Goal: Task Accomplishment & Management: Manage account settings

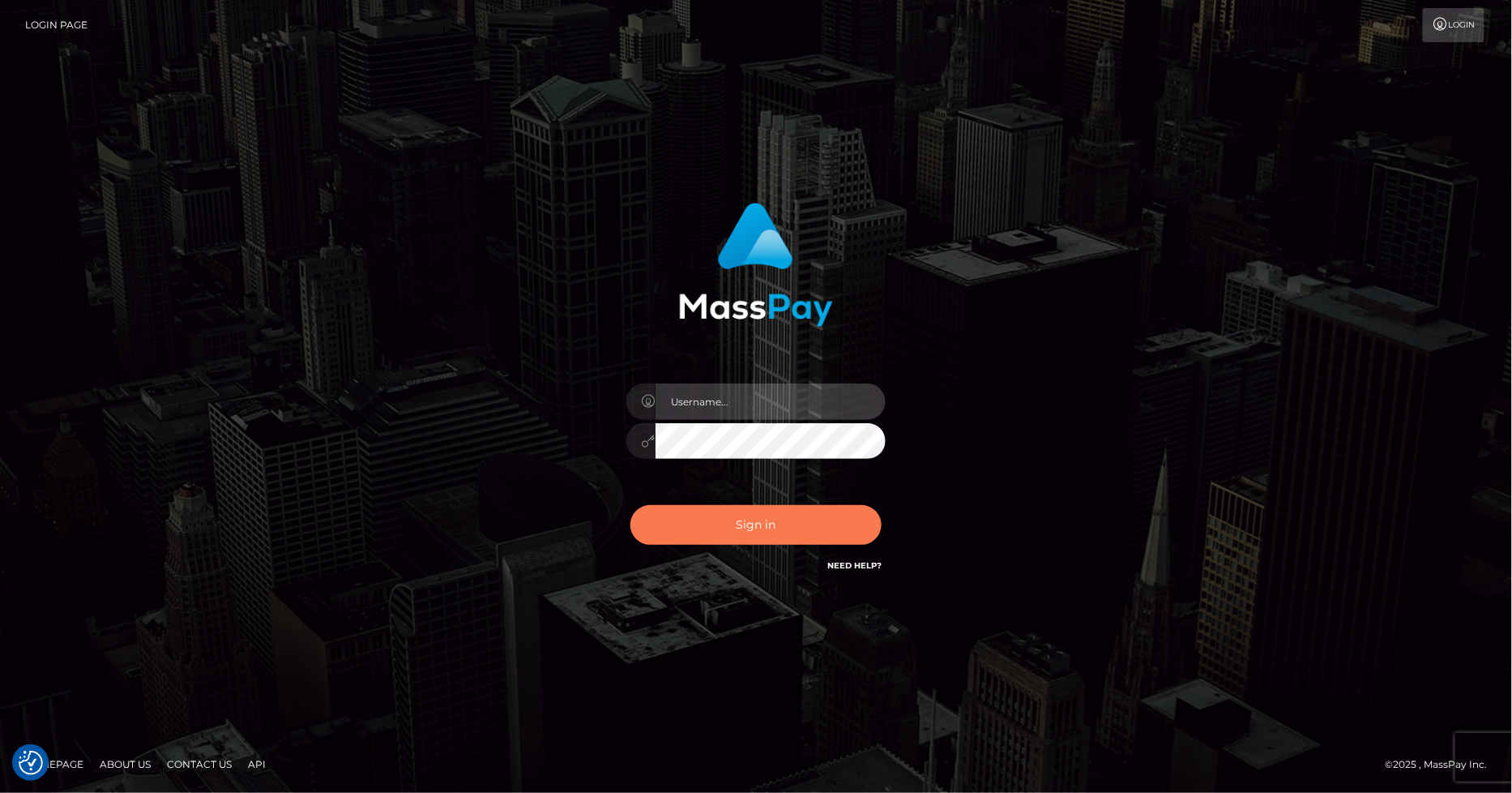
type input "marvin.ace"
click at [756, 523] on button "Sign in" at bounding box center [756, 524] width 251 height 39
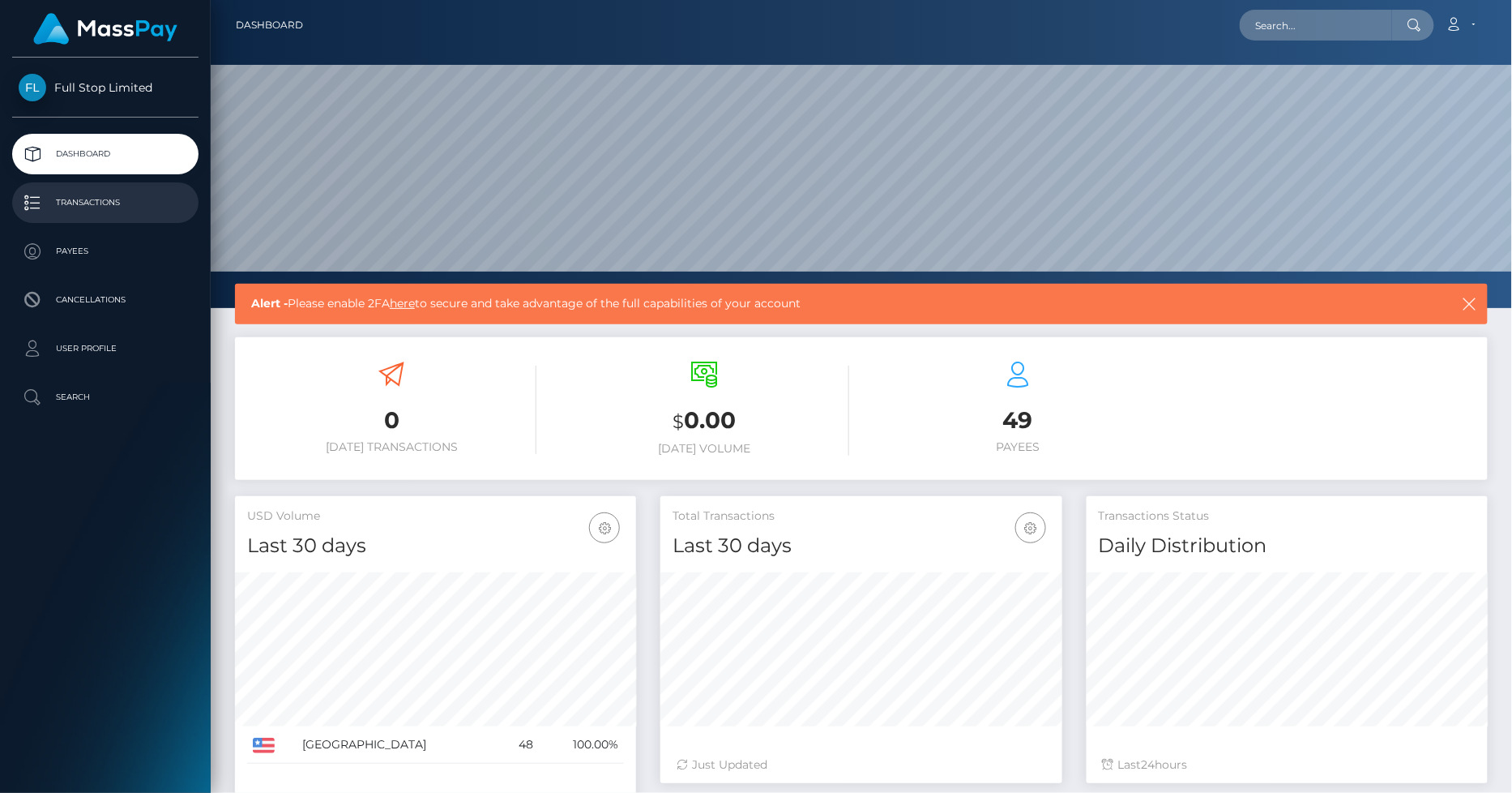
click at [109, 197] on p "Transactions" at bounding box center [105, 202] width 173 height 24
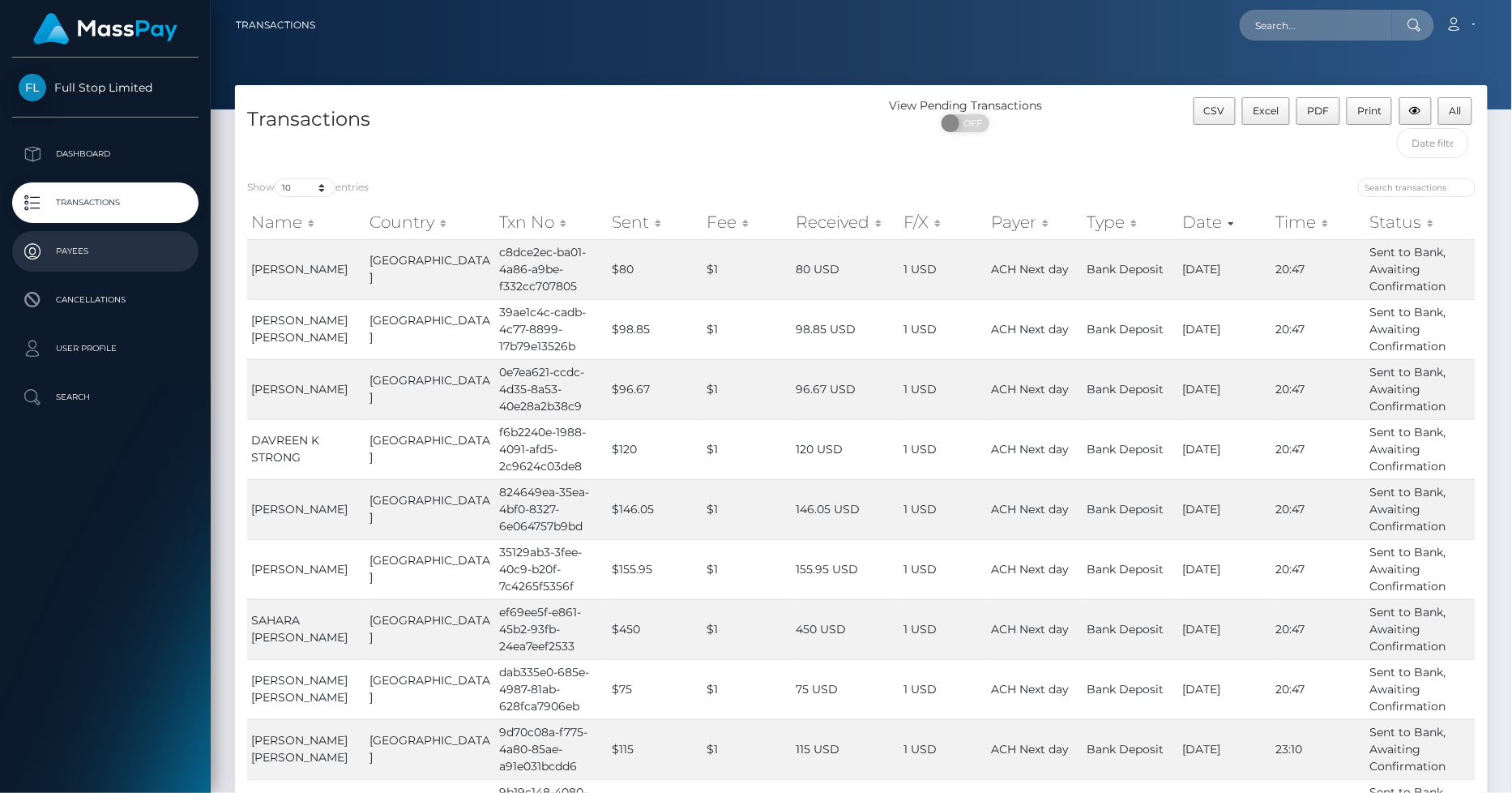
click at [100, 246] on p "Payees" at bounding box center [105, 251] width 173 height 24
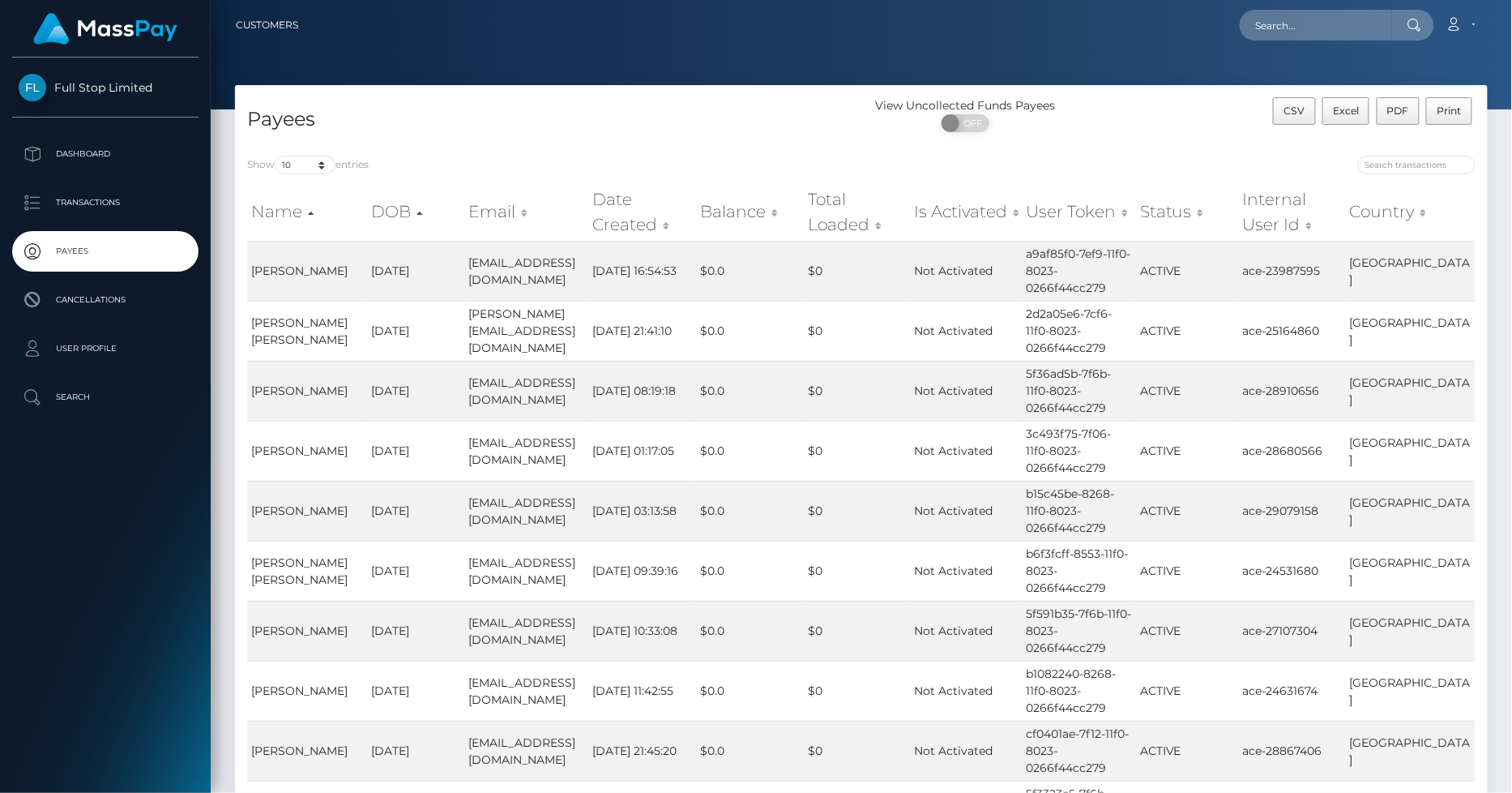
click at [103, 309] on p "Cancellations" at bounding box center [105, 299] width 173 height 24
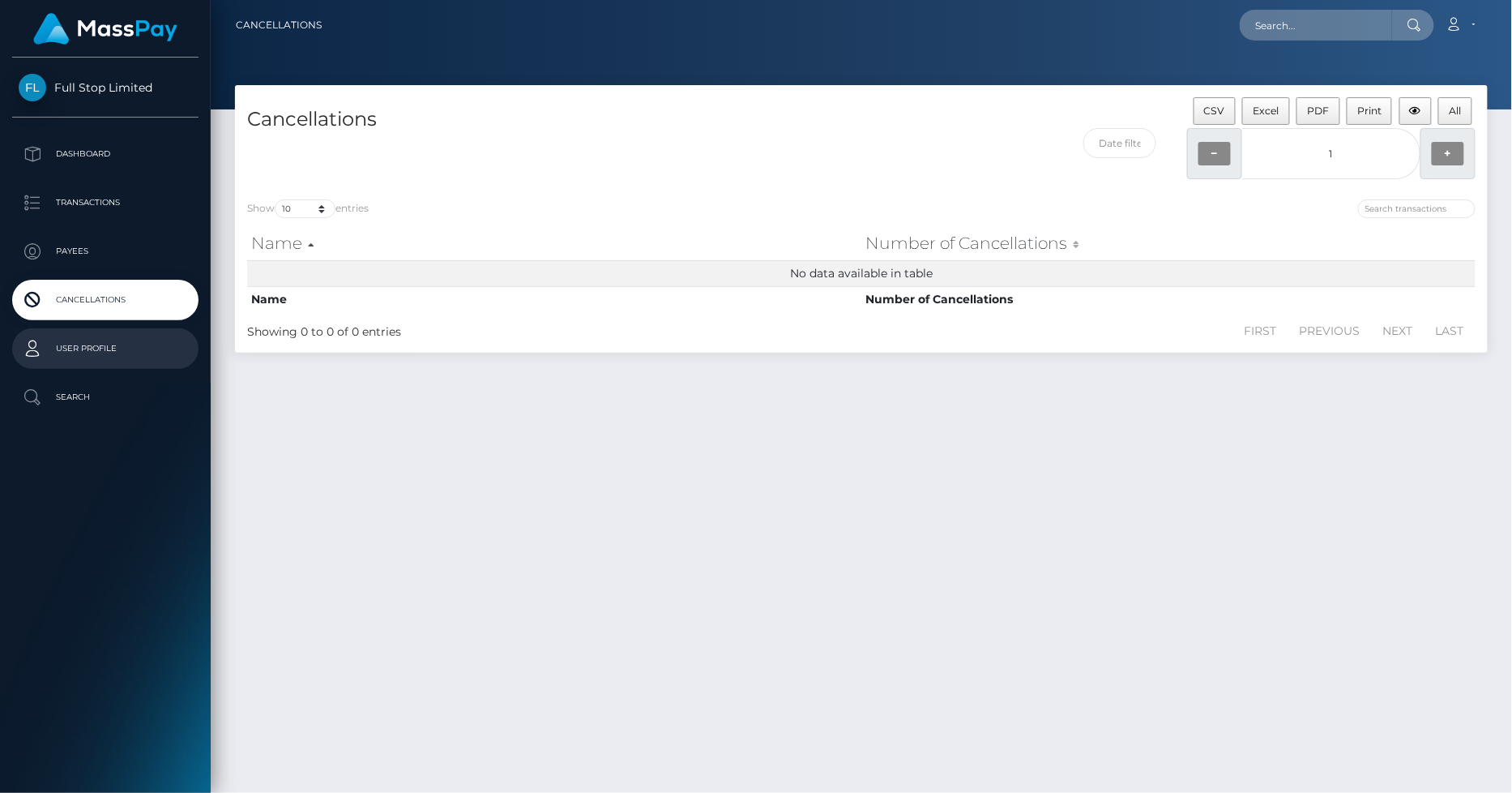
click at [108, 344] on p "User Profile" at bounding box center [105, 348] width 173 height 24
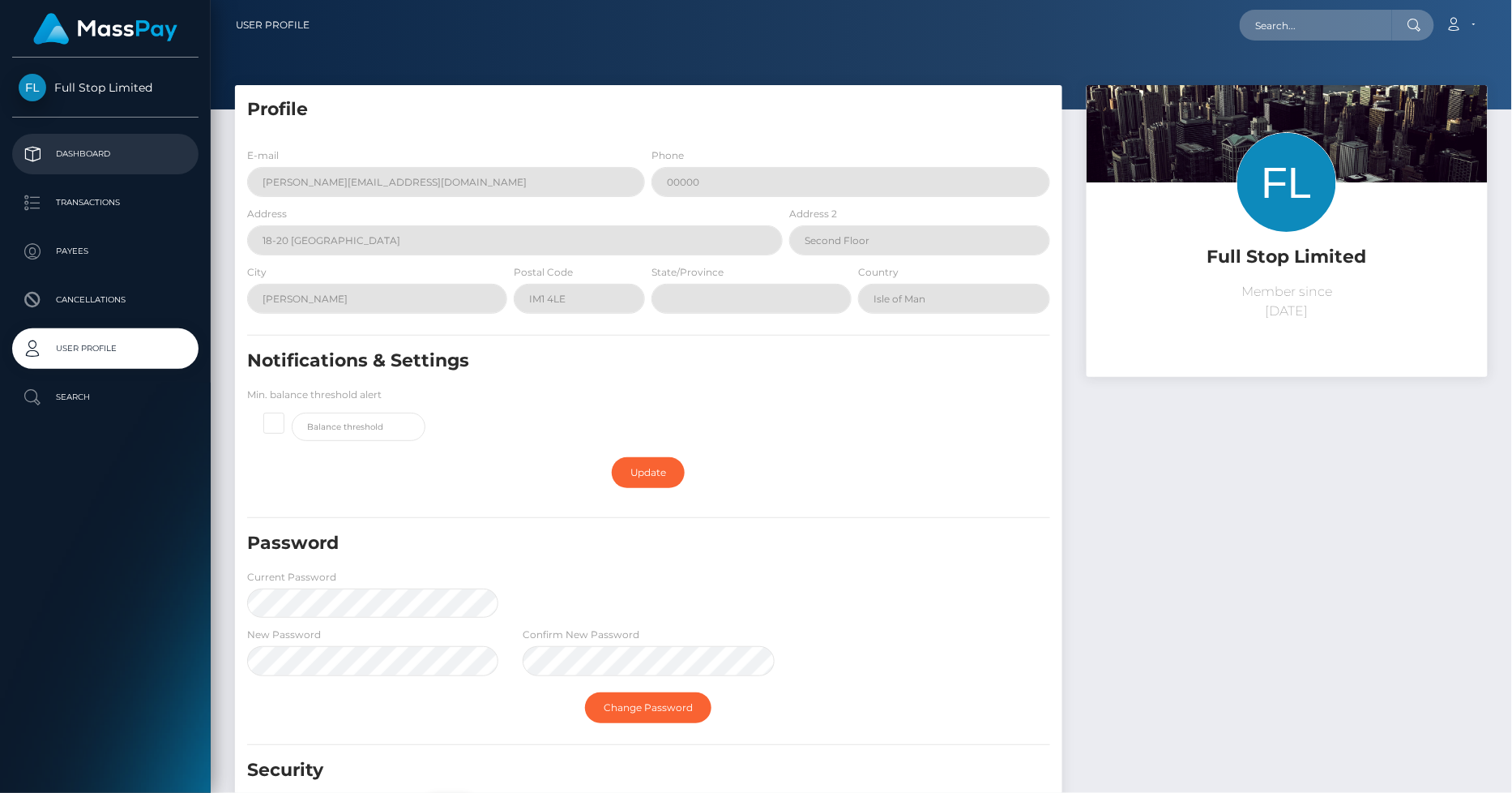
click at [108, 147] on p "Dashboard" at bounding box center [105, 154] width 173 height 24
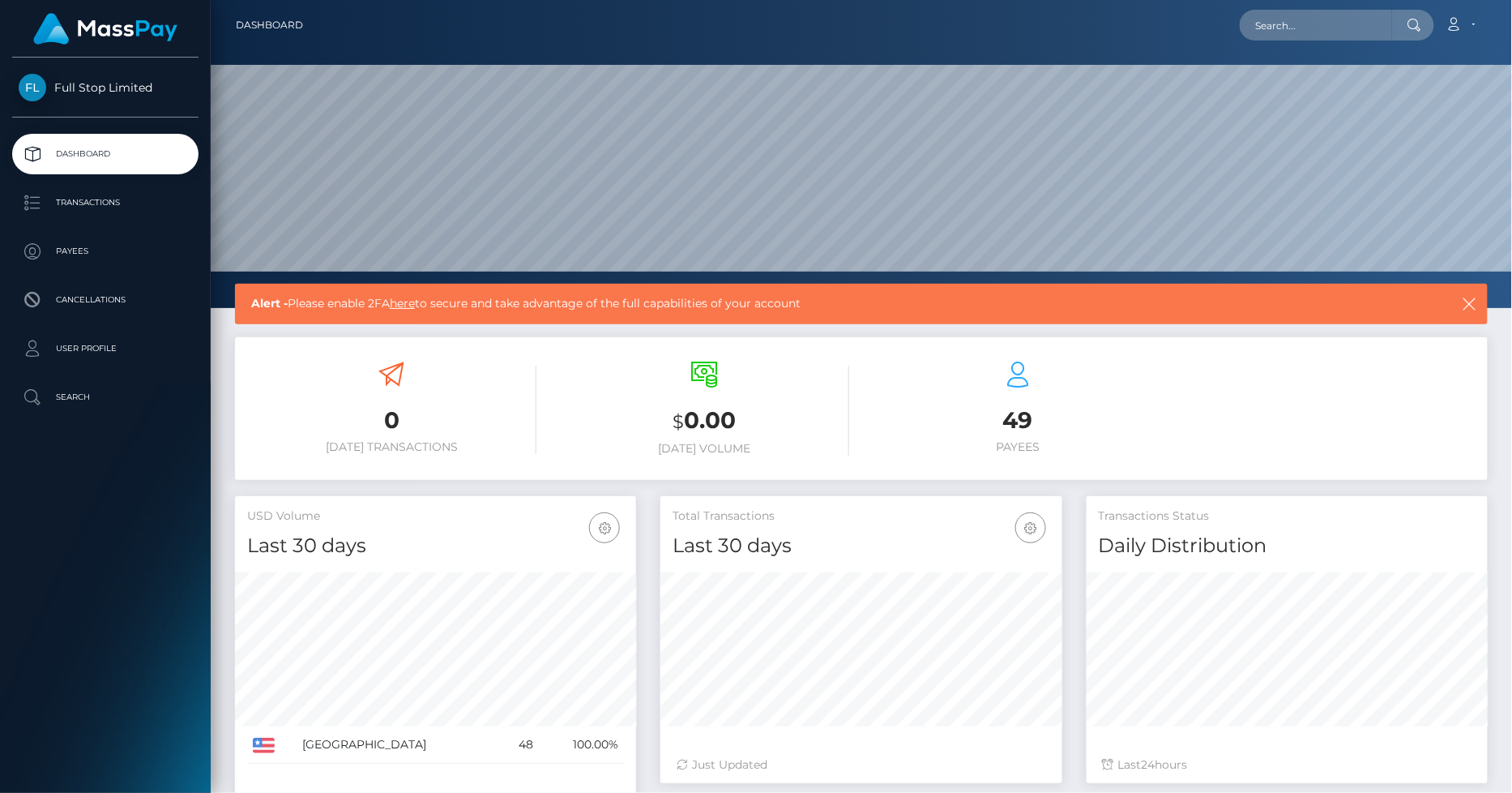
click at [104, 90] on span "Full Stop Limited" at bounding box center [106, 87] width 186 height 14
click at [279, 26] on link "Dashboard" at bounding box center [269, 24] width 67 height 34
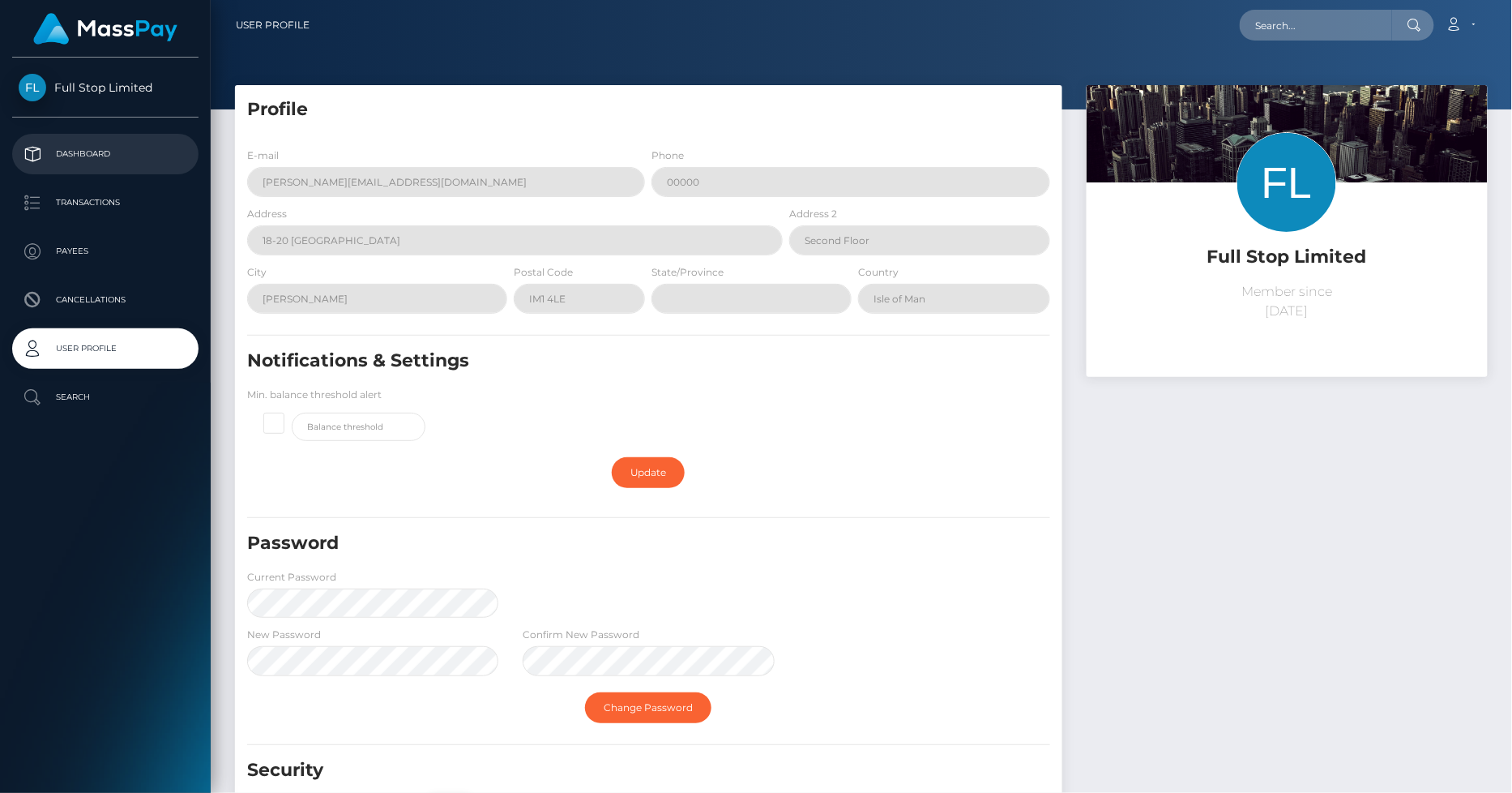
click at [101, 156] on p "Dashboard" at bounding box center [105, 154] width 173 height 24
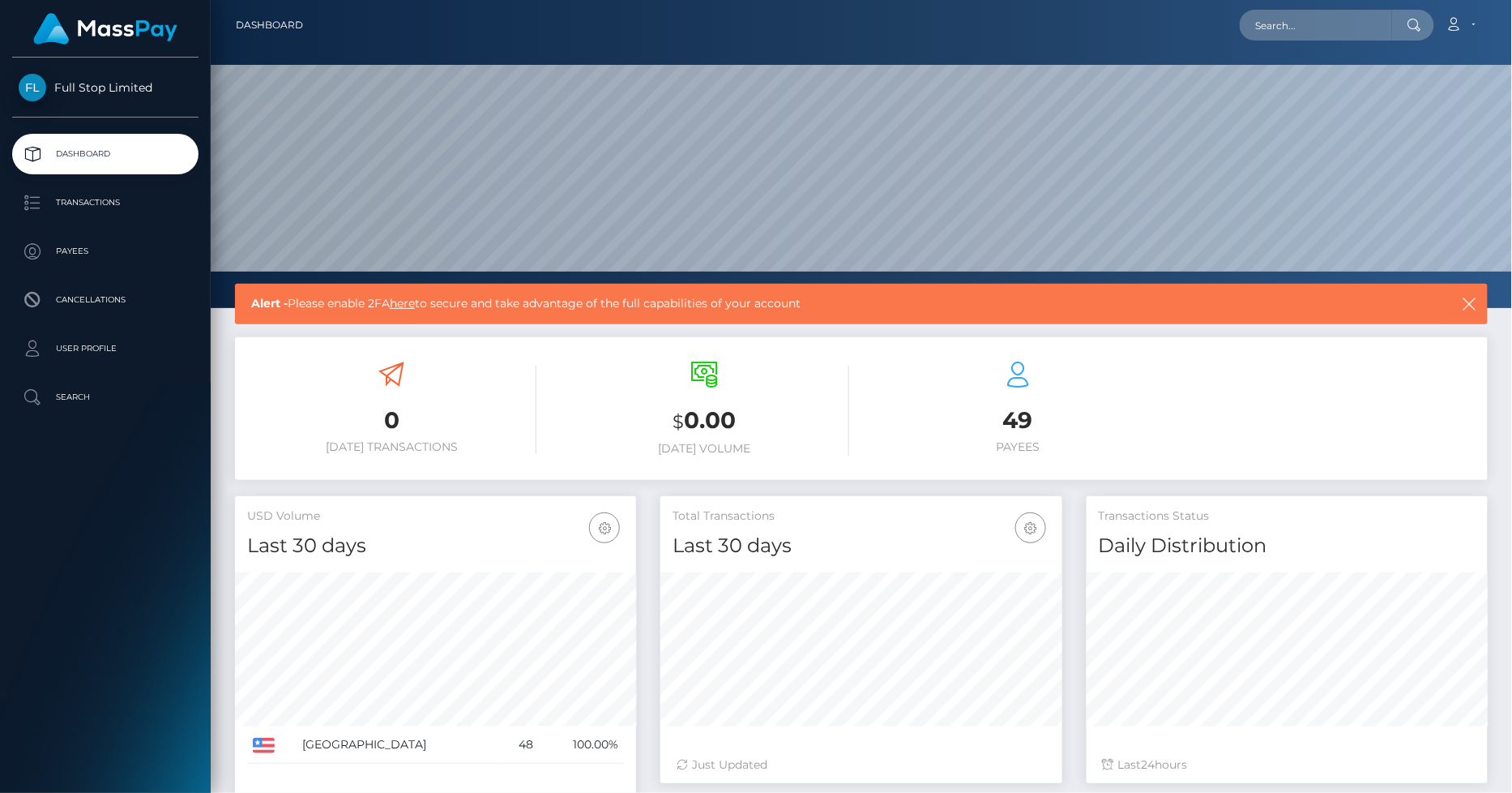
scroll to position [287, 401]
click at [102, 217] on link "Transactions" at bounding box center [106, 203] width 186 height 40
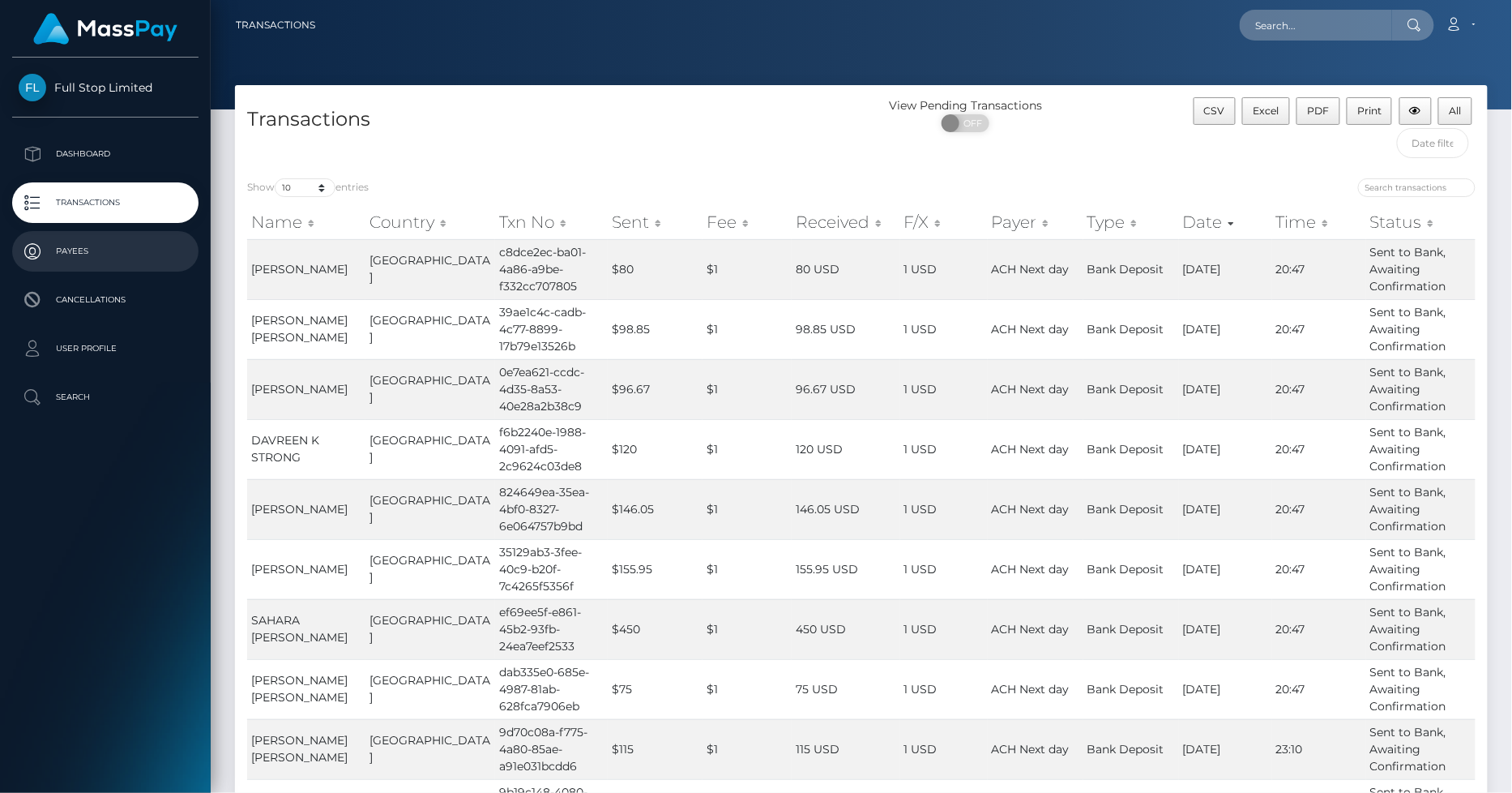
click at [87, 257] on p "Payees" at bounding box center [105, 251] width 173 height 24
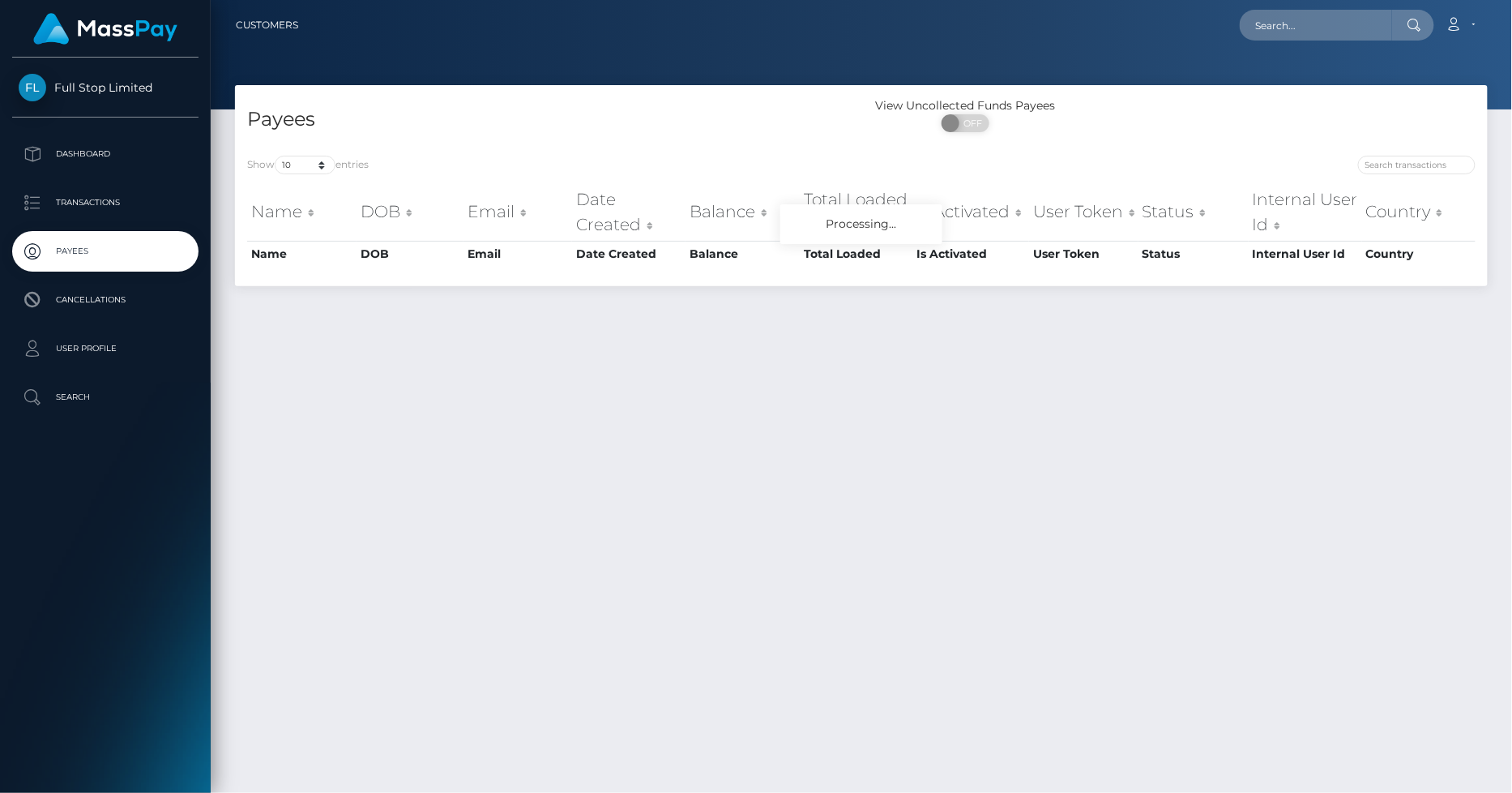
click at [130, 29] on img at bounding box center [106, 28] width 144 height 32
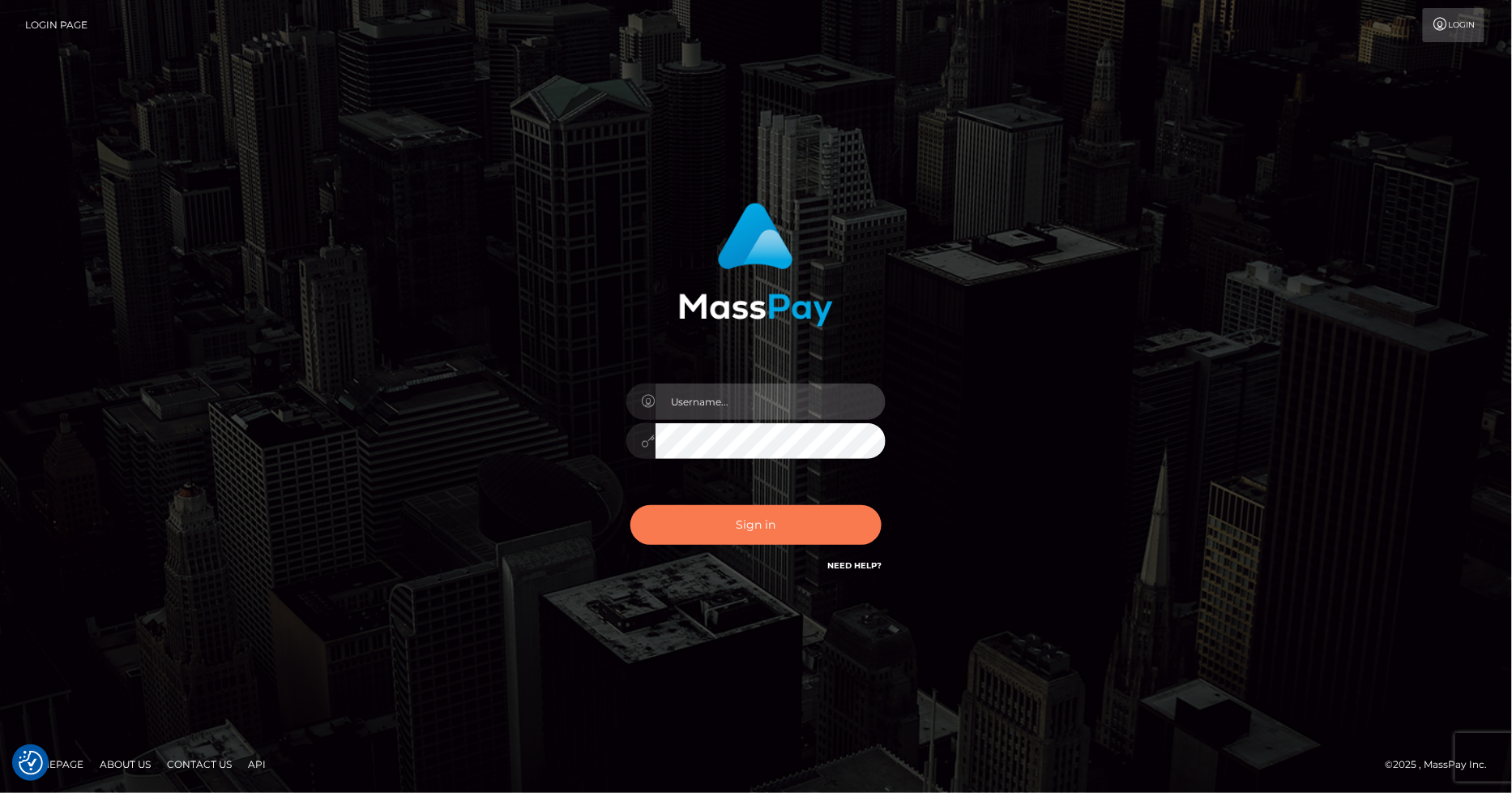
type input "marvin.ace"
click at [756, 525] on button "Sign in" at bounding box center [756, 524] width 251 height 39
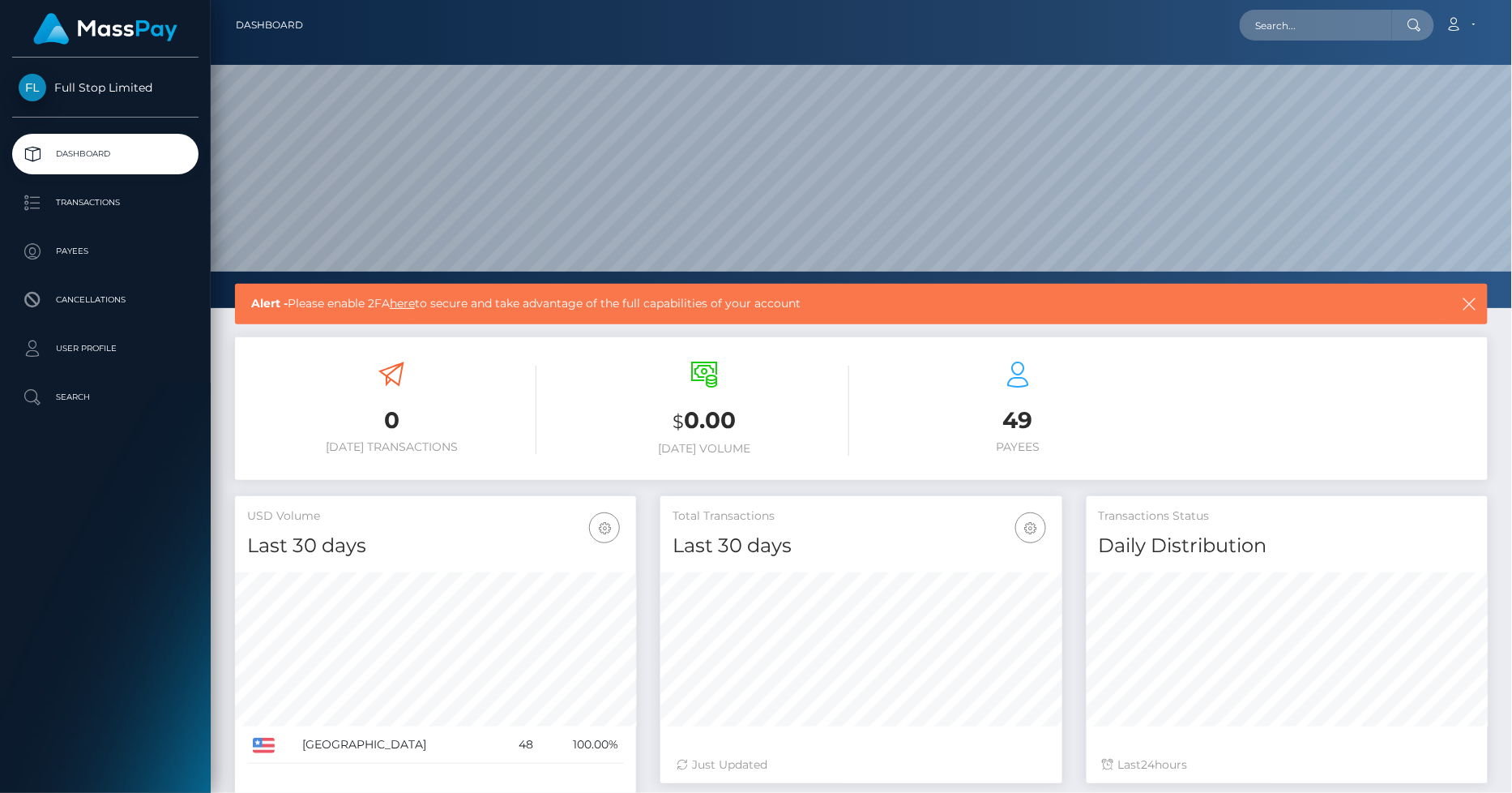
scroll to position [287, 401]
click at [1471, 302] on icon "button" at bounding box center [1470, 304] width 16 height 16
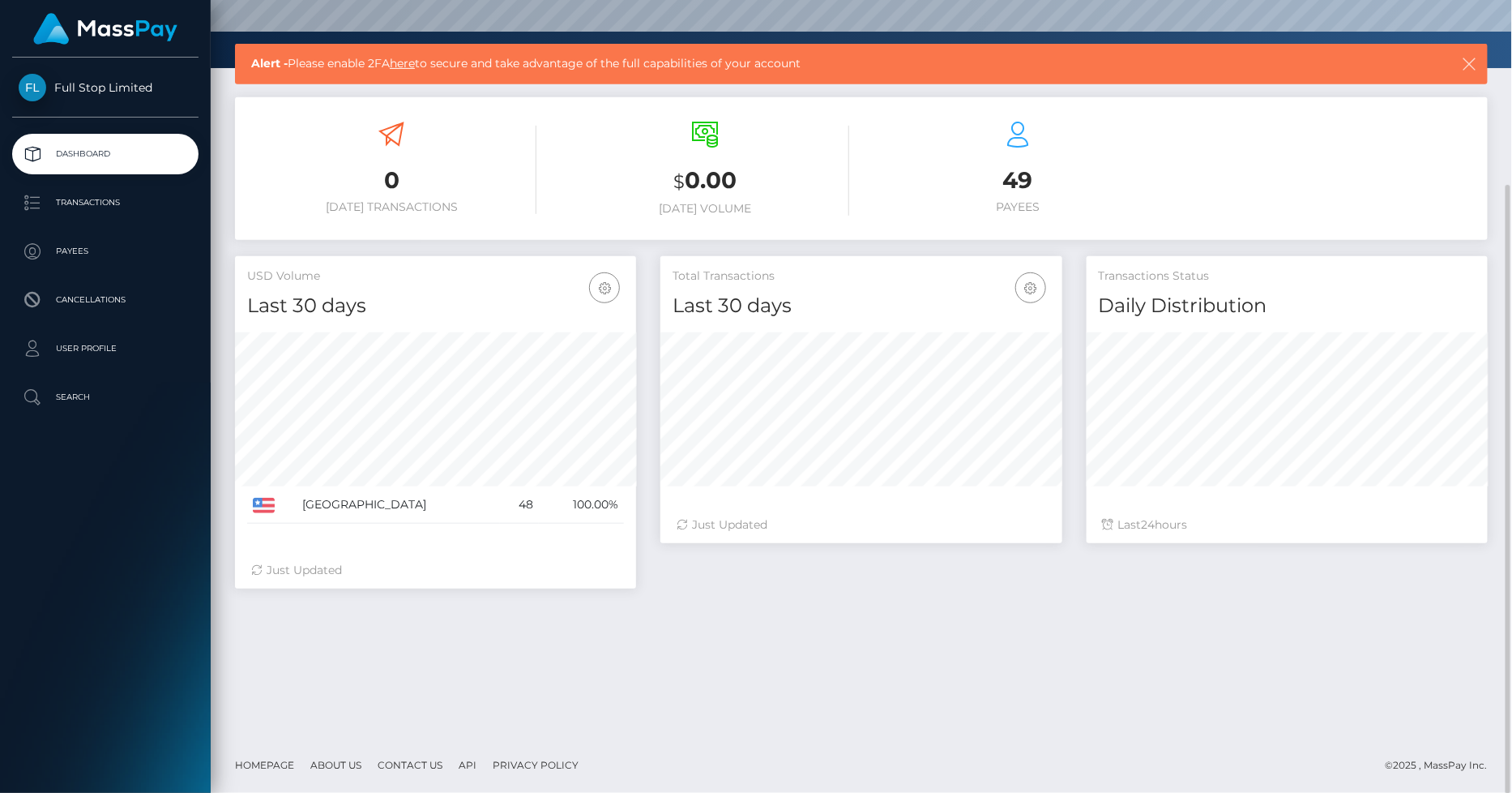
scroll to position [0, 0]
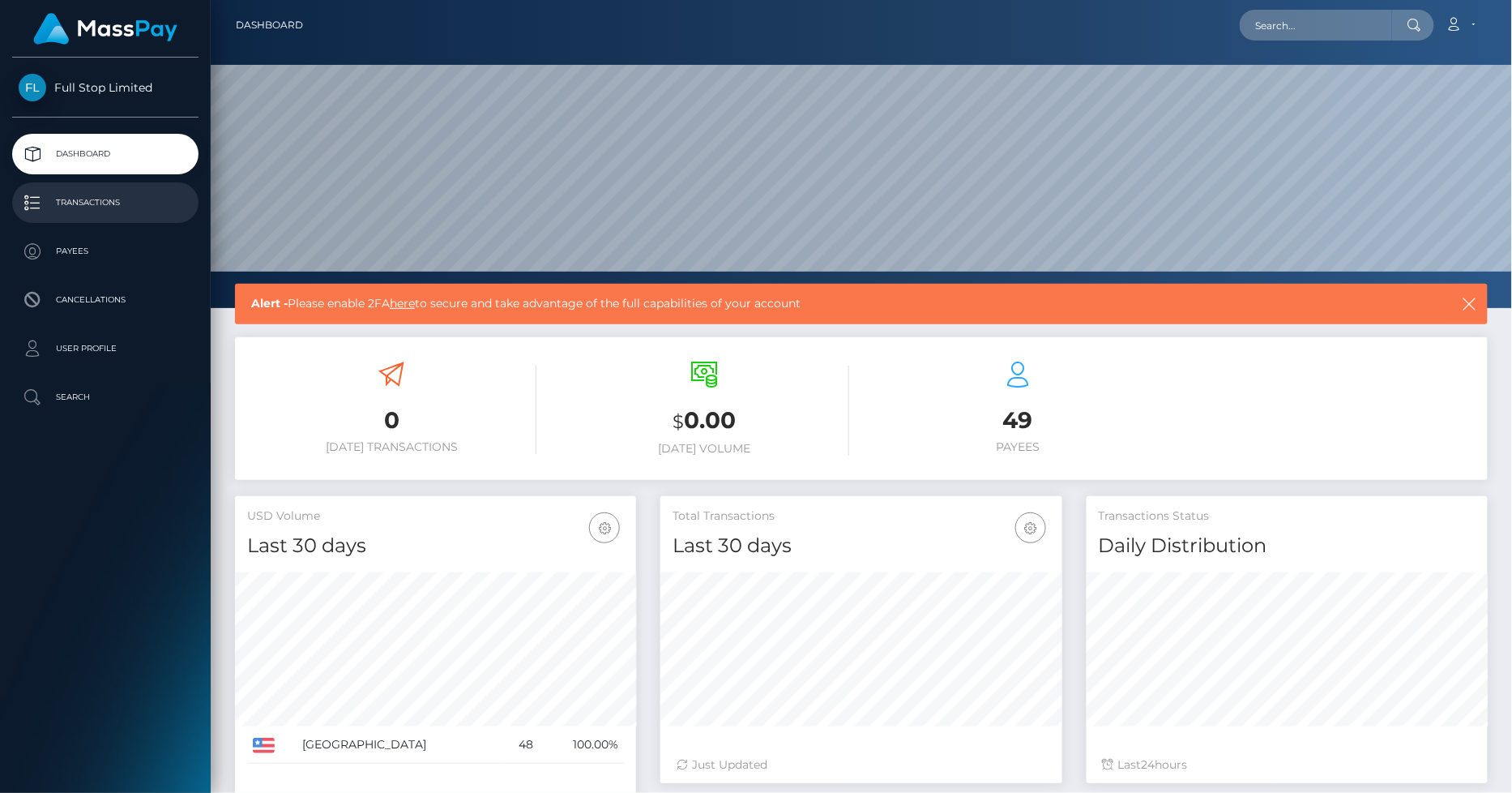
click at [94, 209] on p "Transactions" at bounding box center [105, 202] width 173 height 24
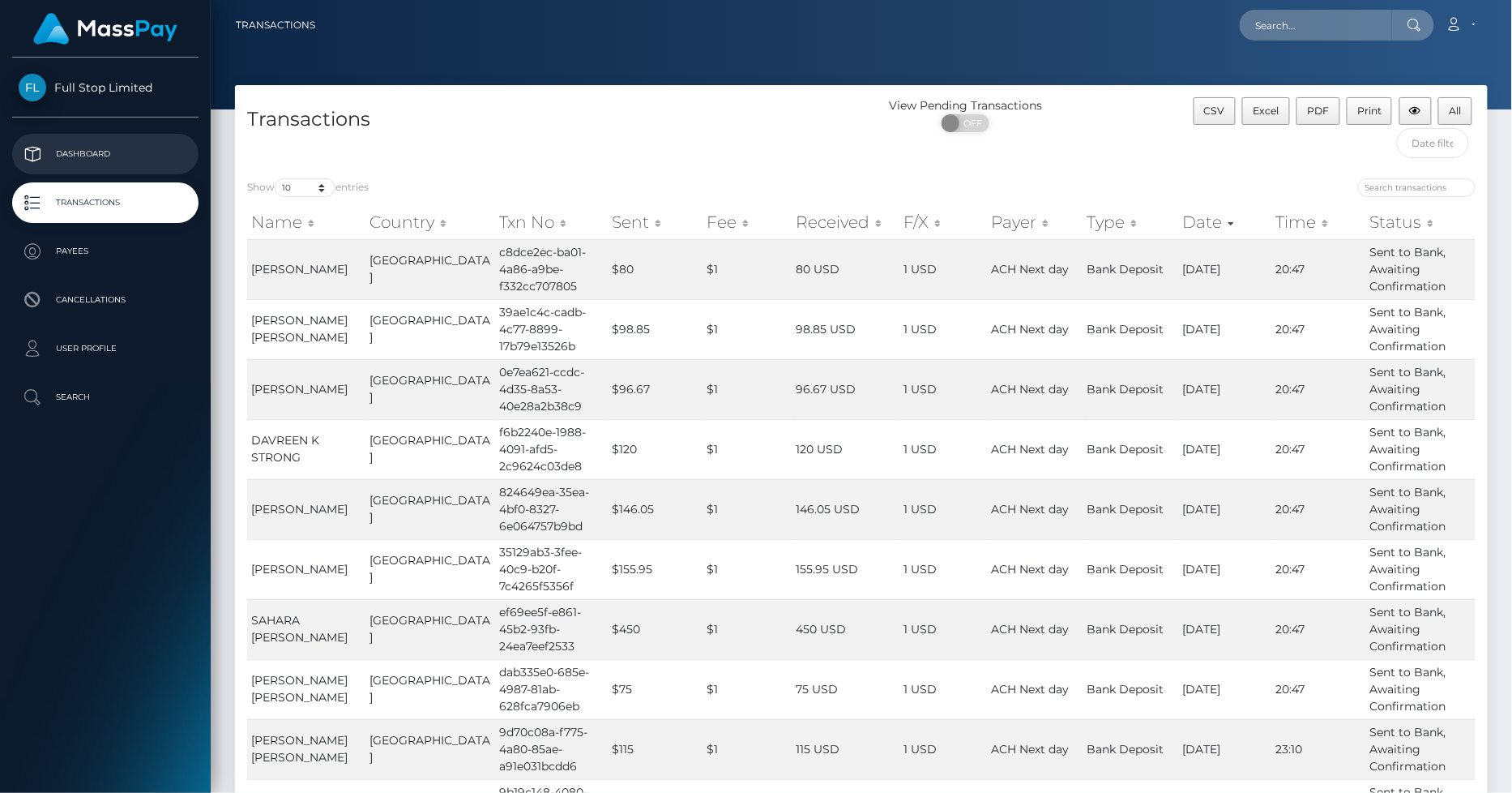
click at [96, 152] on p "Dashboard" at bounding box center [105, 154] width 173 height 24
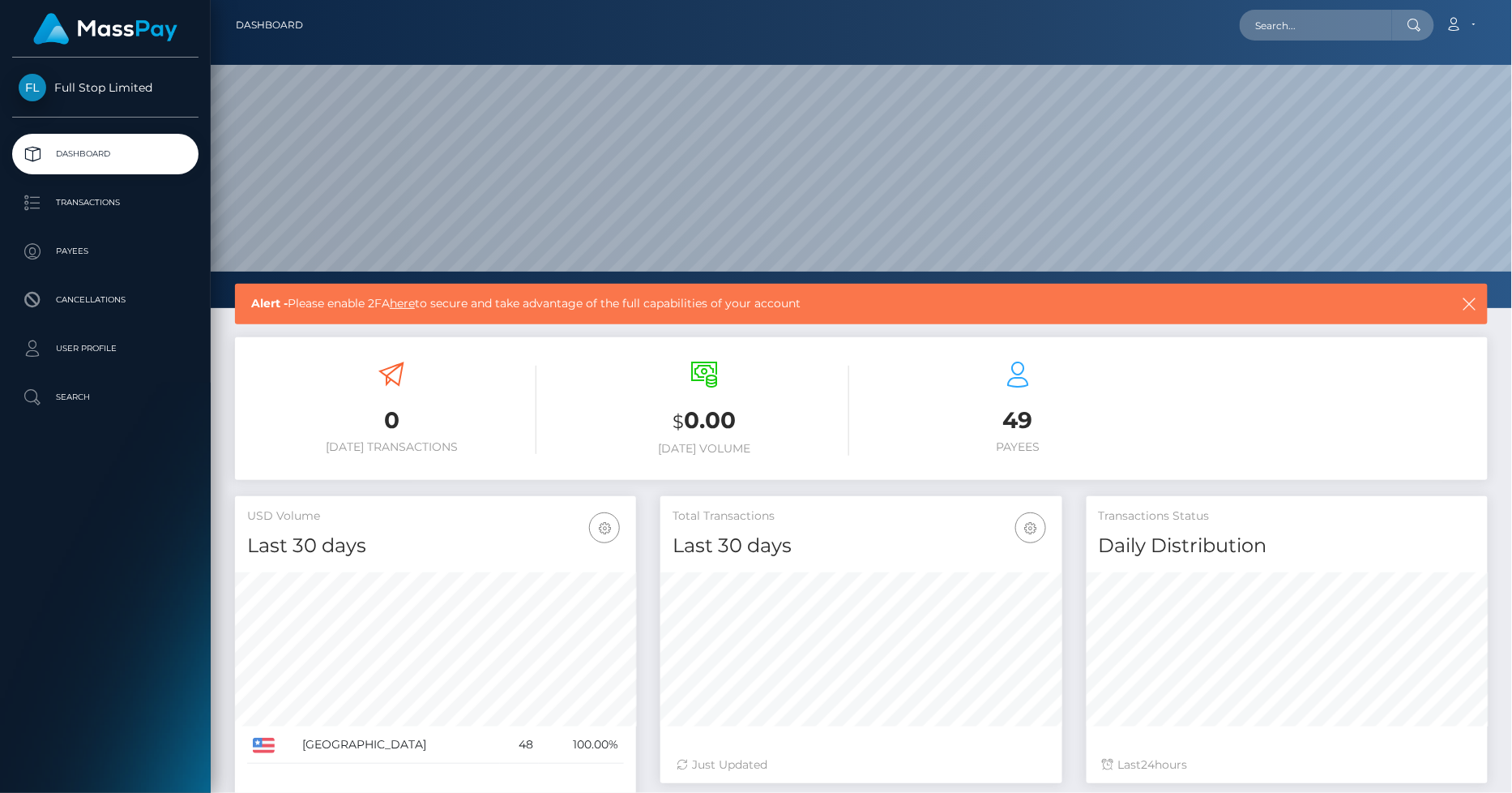
scroll to position [287, 401]
click at [700, 399] on div "$ 0.00 Today Volume" at bounding box center [706, 409] width 289 height 94
click at [706, 433] on h3 "$ 0.00" at bounding box center [706, 421] width 289 height 34
click at [714, 442] on h6 "Today Volume" at bounding box center [706, 449] width 289 height 13
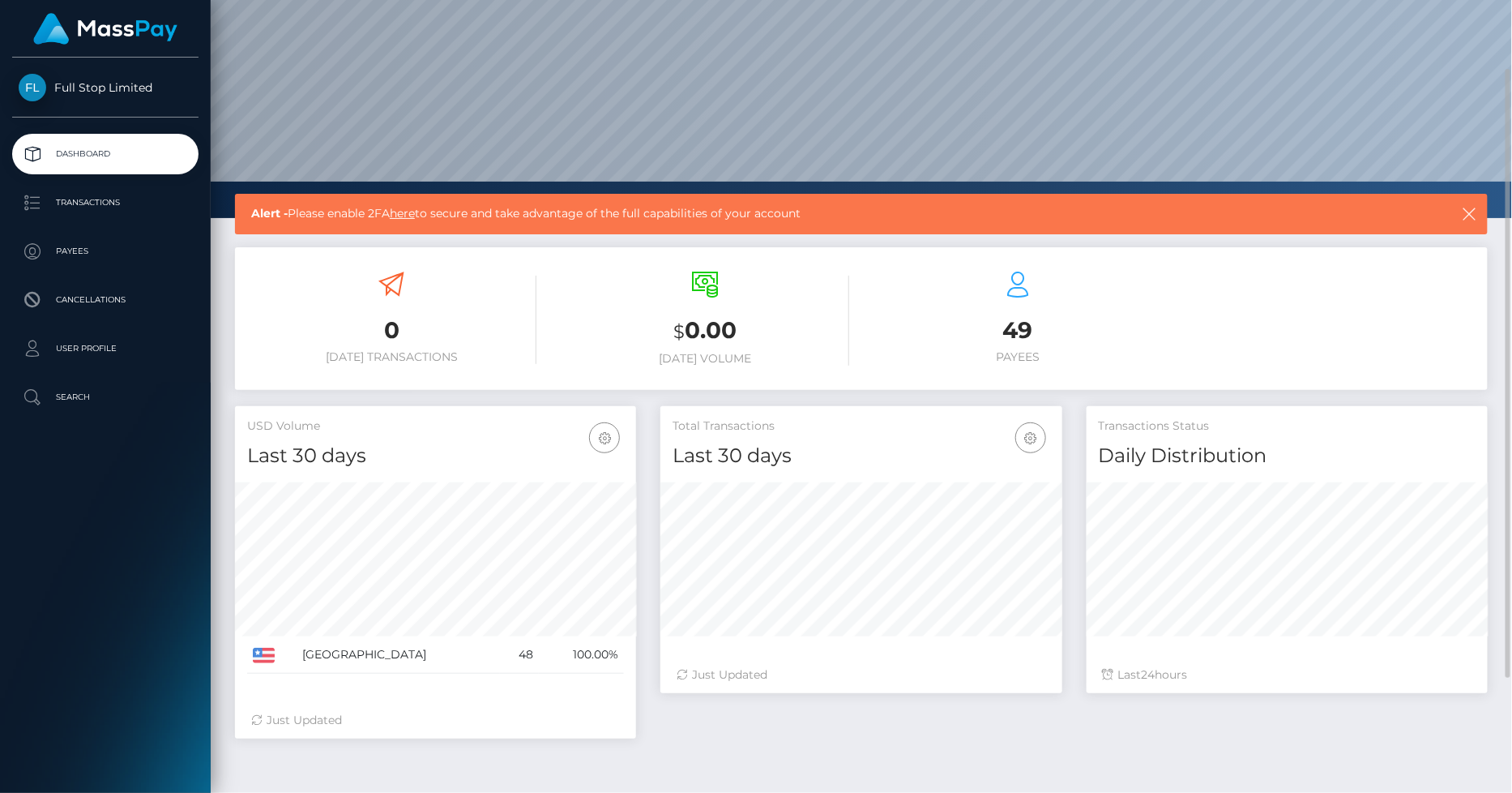
click at [716, 335] on h3 "$ 0.00" at bounding box center [706, 331] width 289 height 34
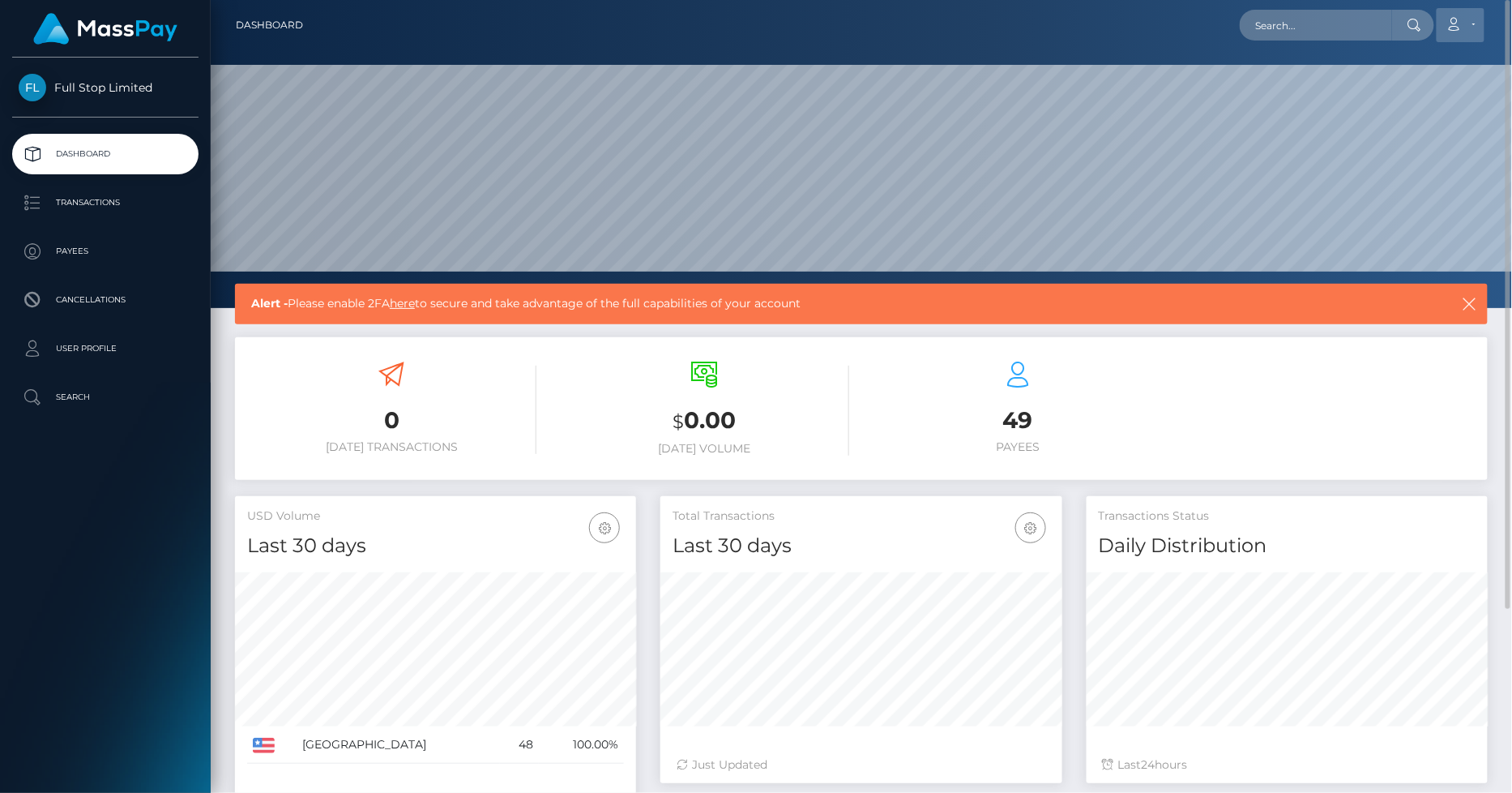
click at [1474, 21] on link "Account" at bounding box center [1461, 24] width 48 height 34
click at [1415, 65] on link "Edit Profile" at bounding box center [1422, 69] width 130 height 30
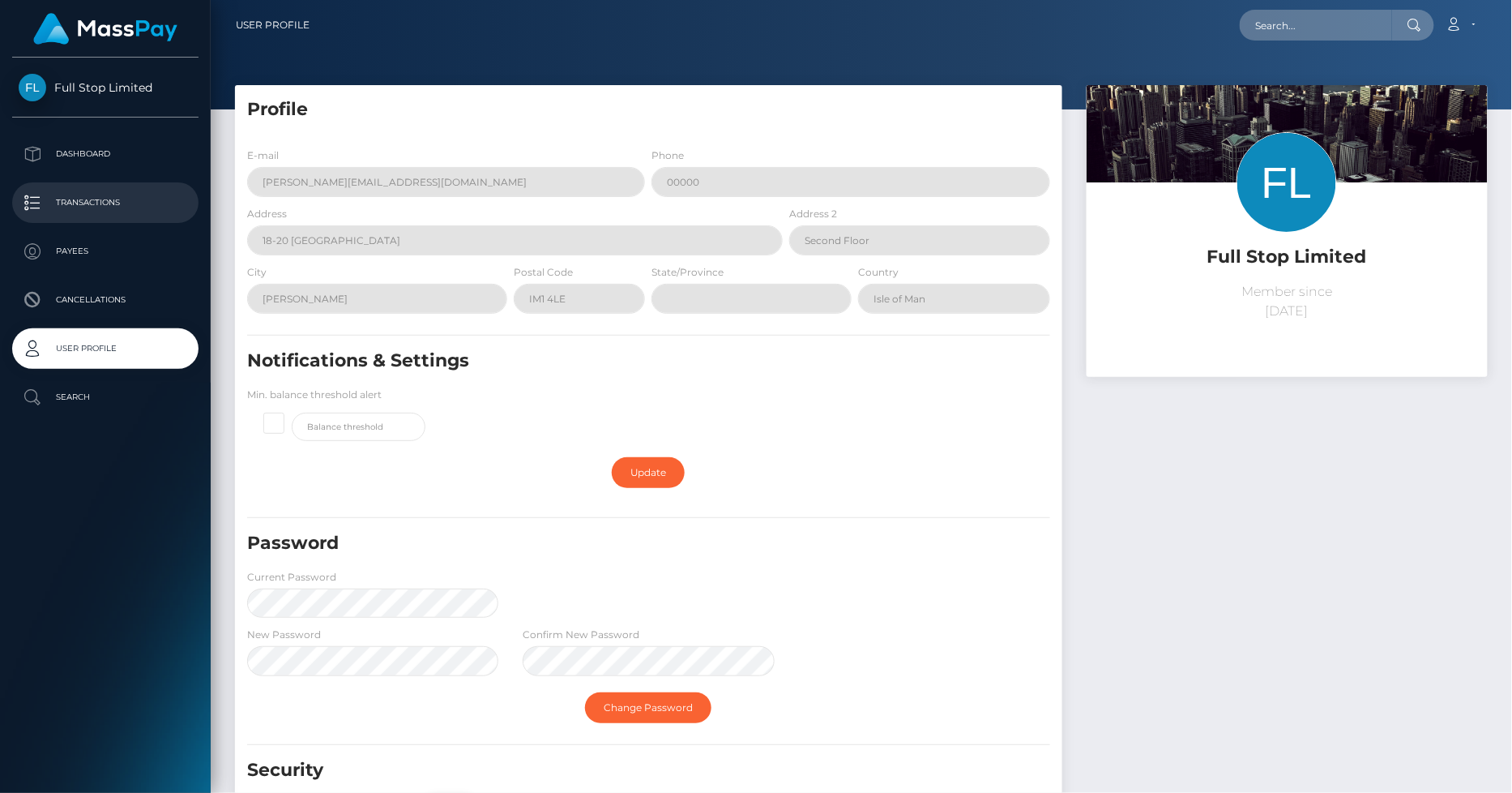
click at [95, 198] on p "Transactions" at bounding box center [105, 202] width 173 height 24
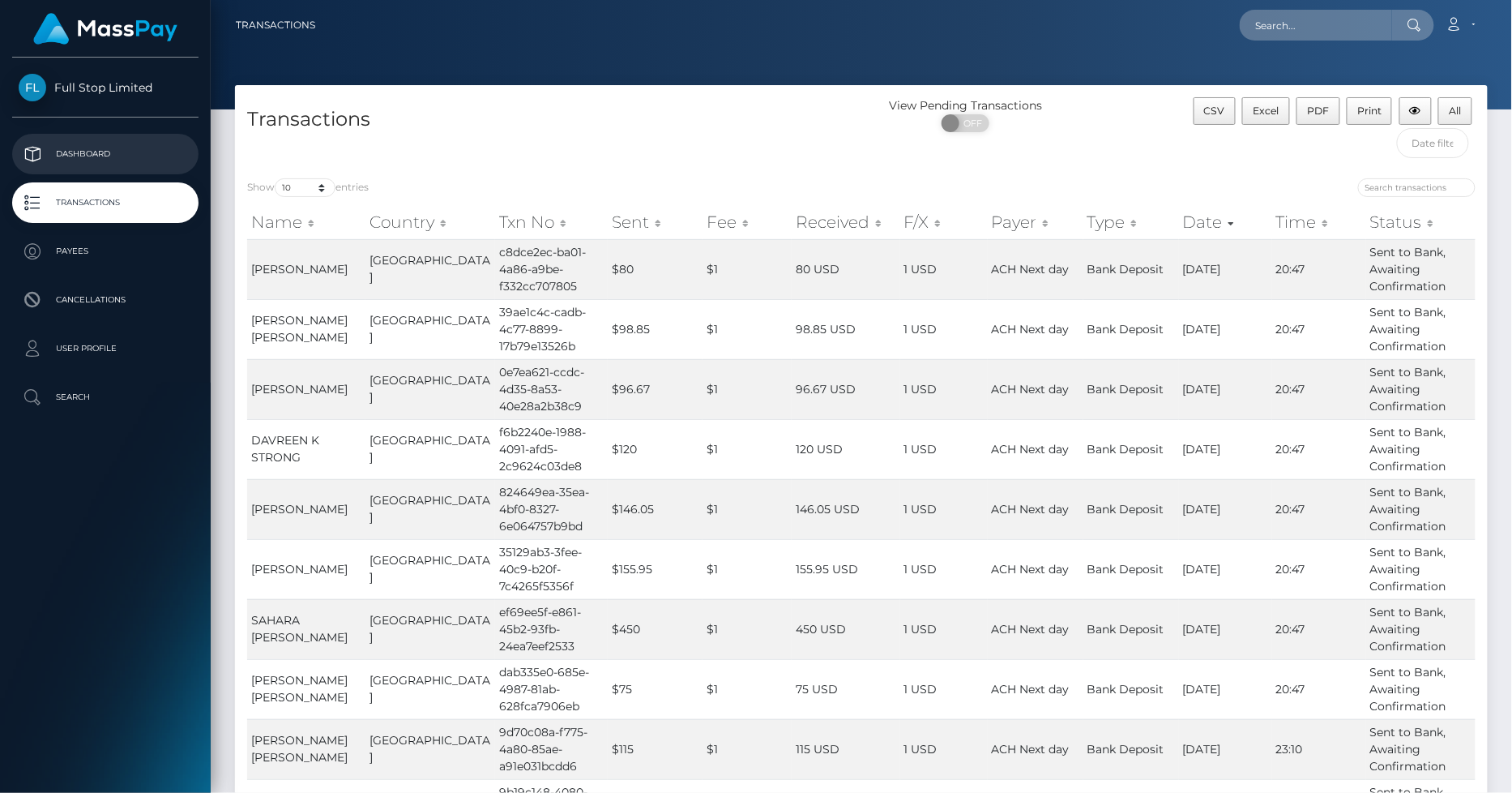
click at [83, 156] on p "Dashboard" at bounding box center [105, 154] width 173 height 24
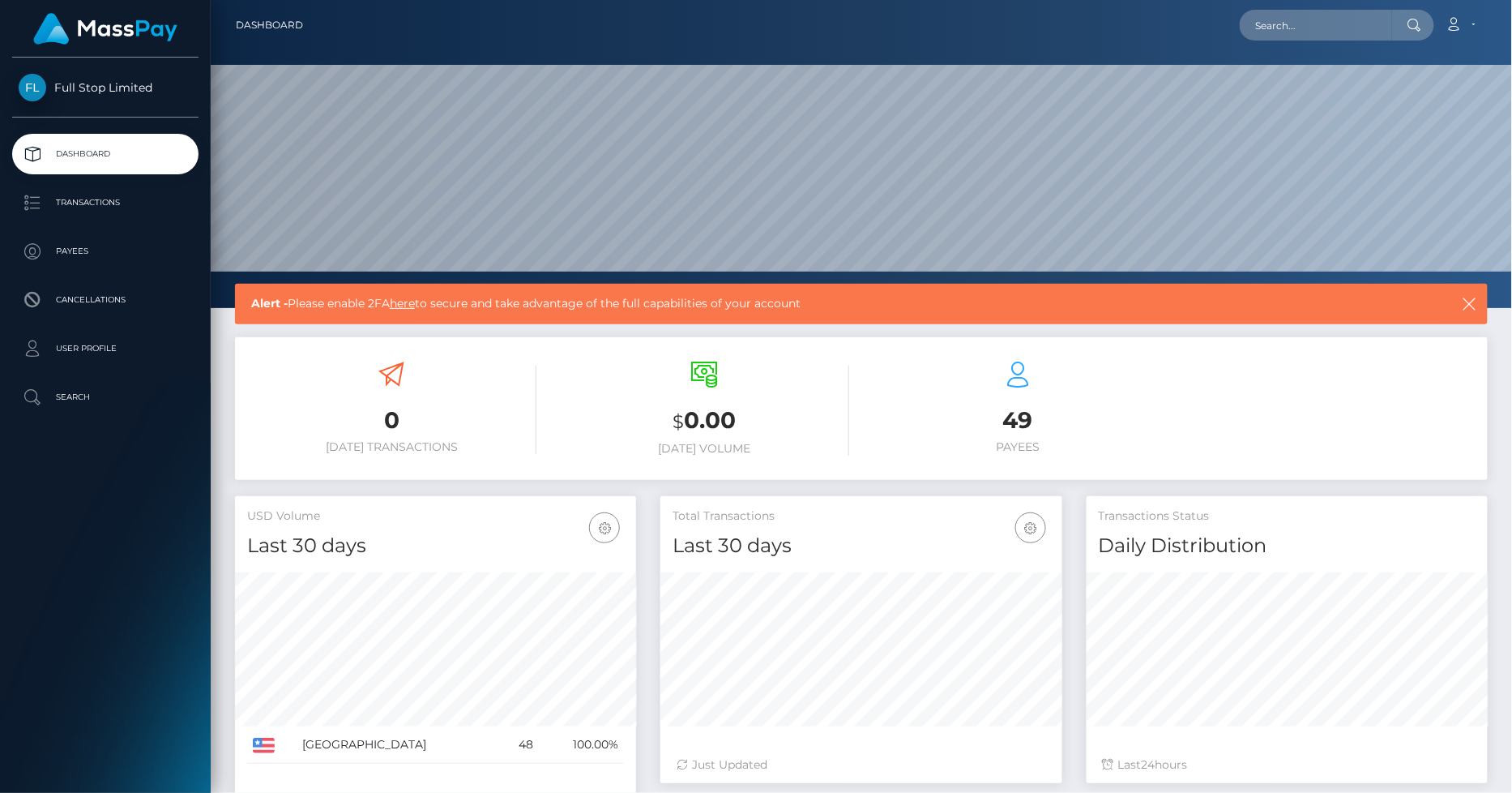
scroll to position [287, 401]
drag, startPoint x: 1145, startPoint y: 335, endPoint x: 1099, endPoint y: 401, distance: 80.4
click at [1099, 401] on div "49 Payees" at bounding box center [1018, 408] width 289 height 92
click at [789, 424] on h3 "$ 0.00" at bounding box center [706, 421] width 289 height 34
drag, startPoint x: 1021, startPoint y: 434, endPoint x: 1502, endPoint y: 442, distance: 481.1
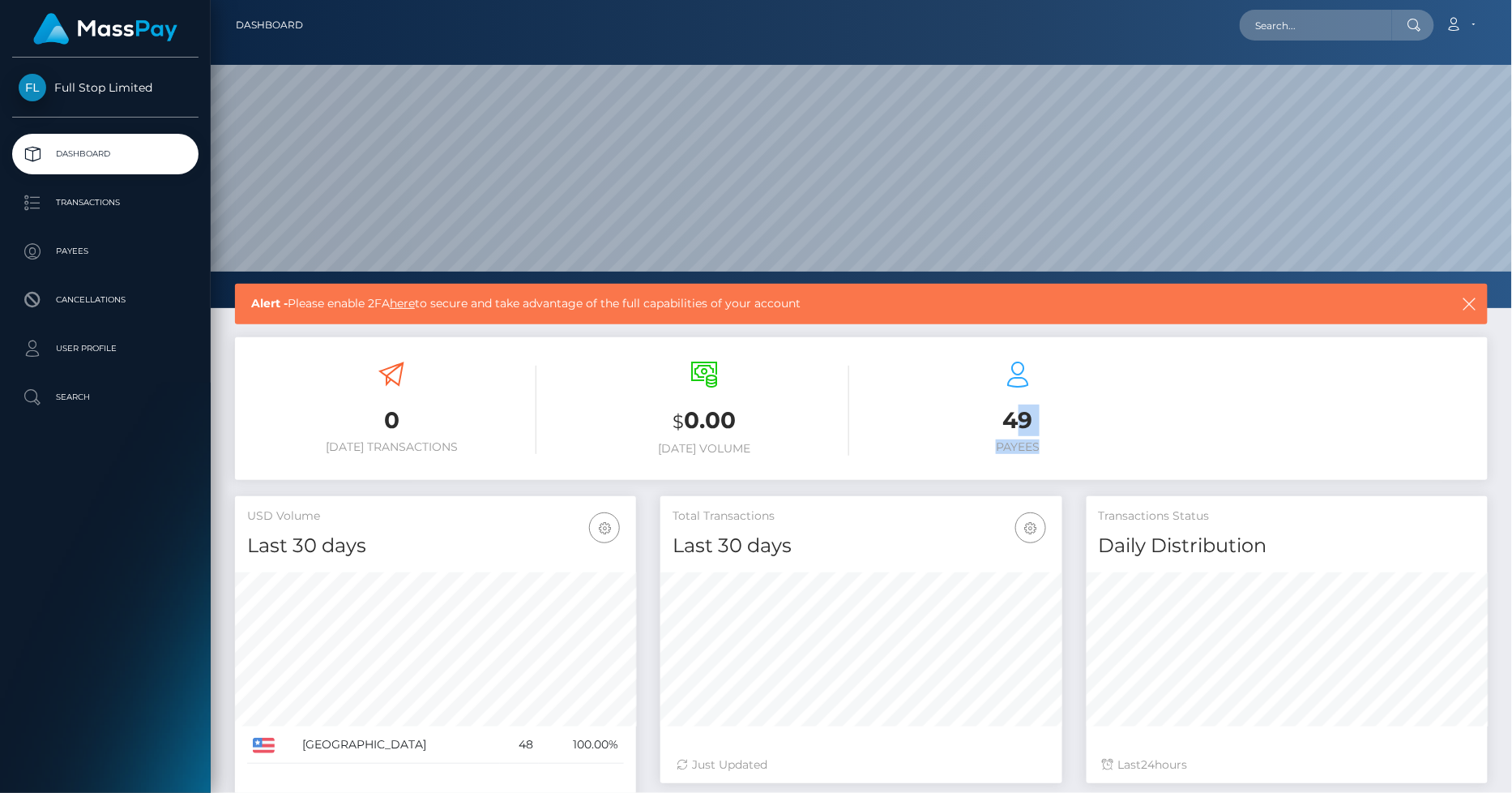
click at [1502, 442] on div "Alert - Please enable 2FA here to secure and take advantage of the full capabil…" at bounding box center [861, 630] width 1301 height 693
click at [1441, 349] on div "0 Today Transactions $ 0.00 Today Volume 49 Payees" at bounding box center [862, 409] width 1253 height 122
click at [413, 304] on link "here" at bounding box center [403, 303] width 25 height 14
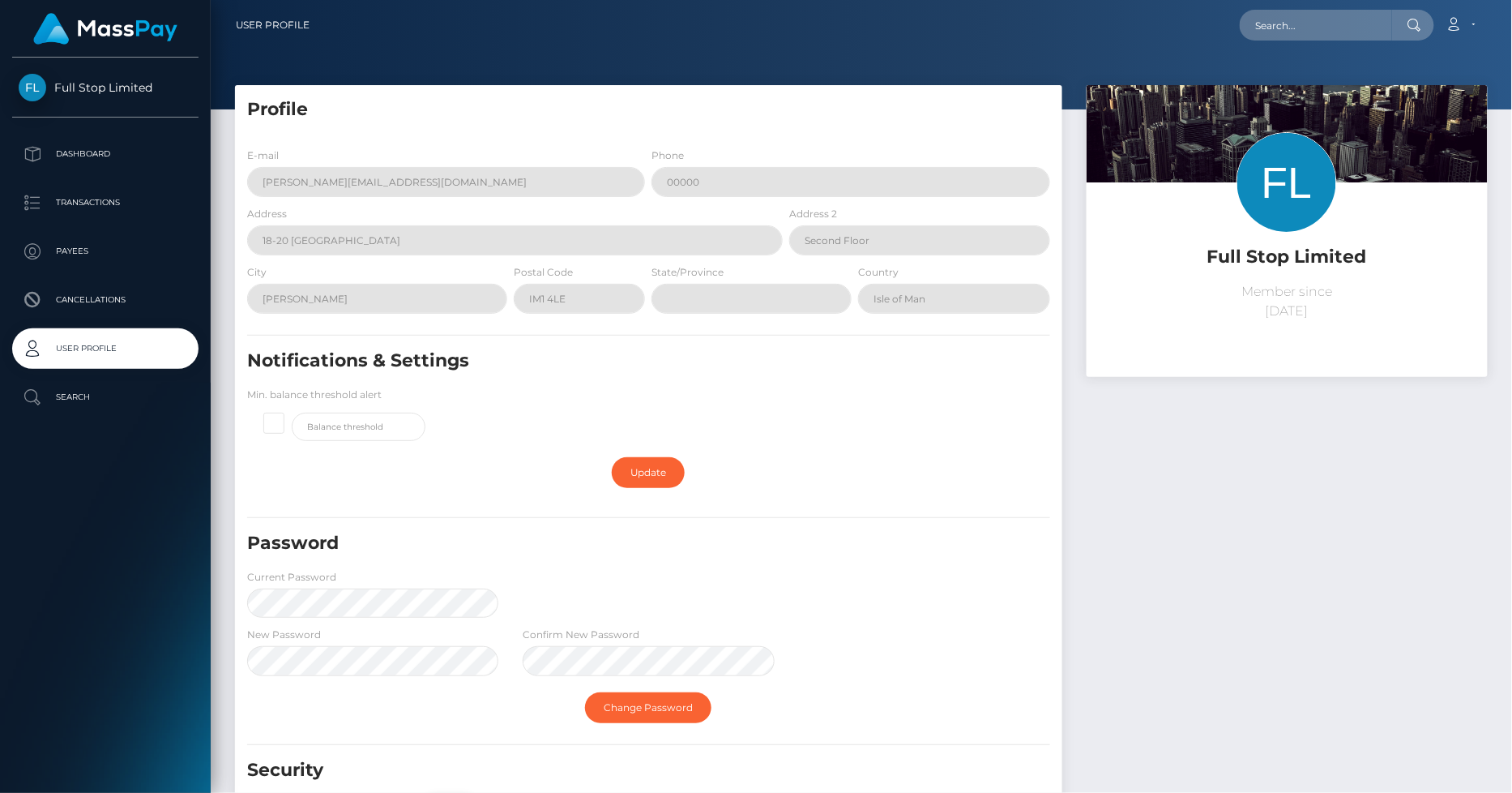
scroll to position [132, 0]
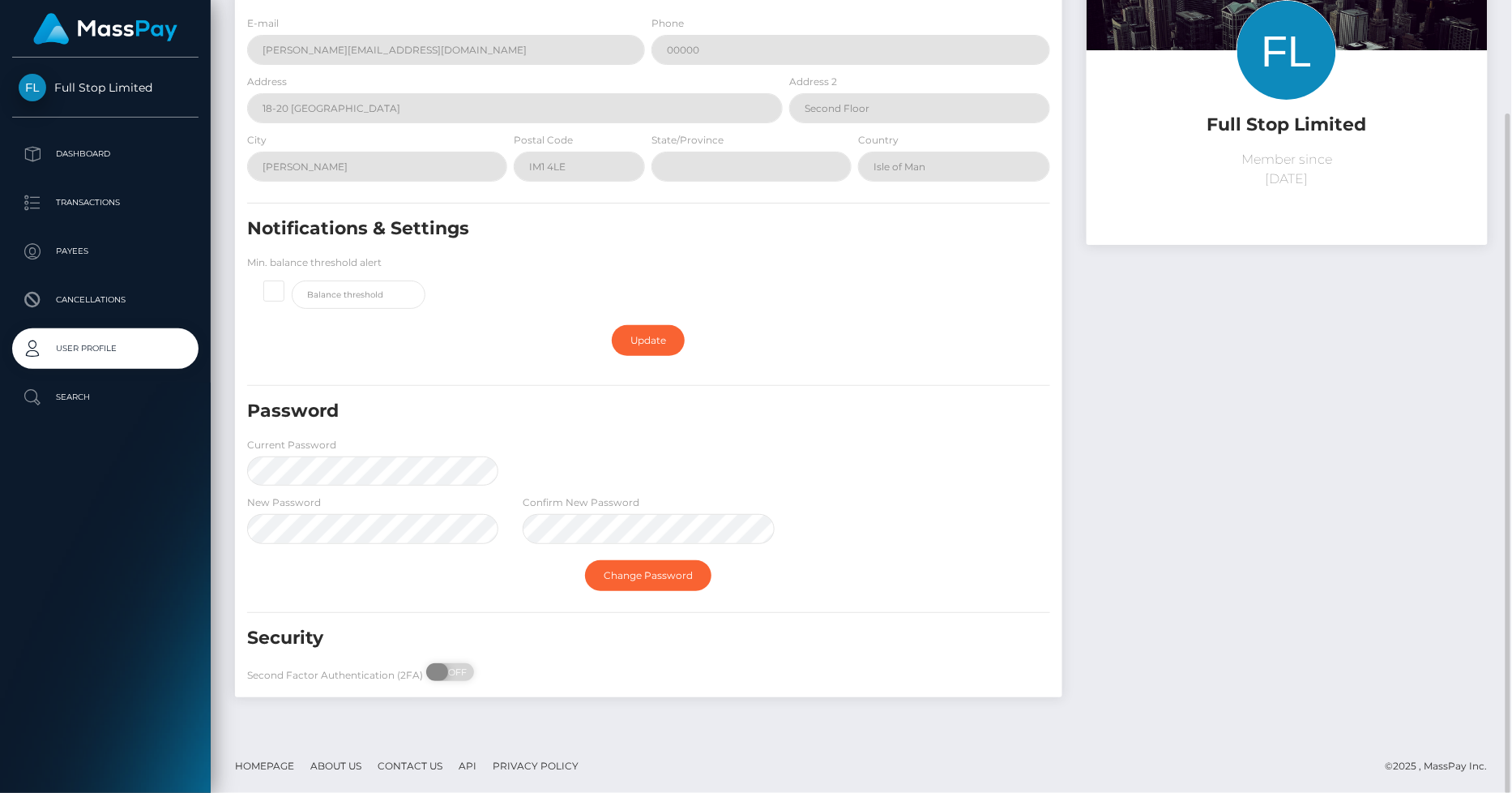
click at [454, 670] on span "OFF" at bounding box center [456, 672] width 40 height 18
checkbox input "true"
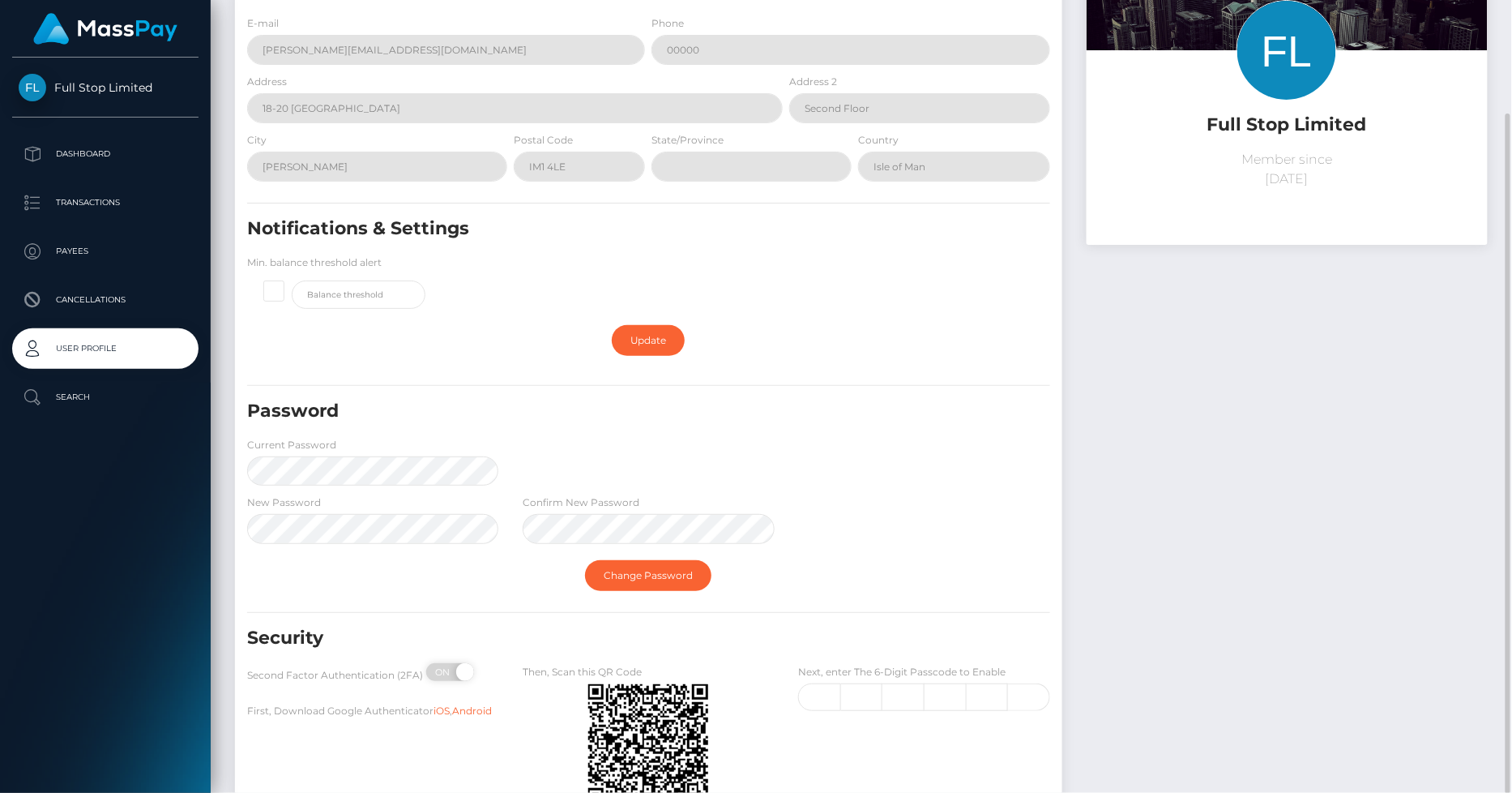
scroll to position [256, 0]
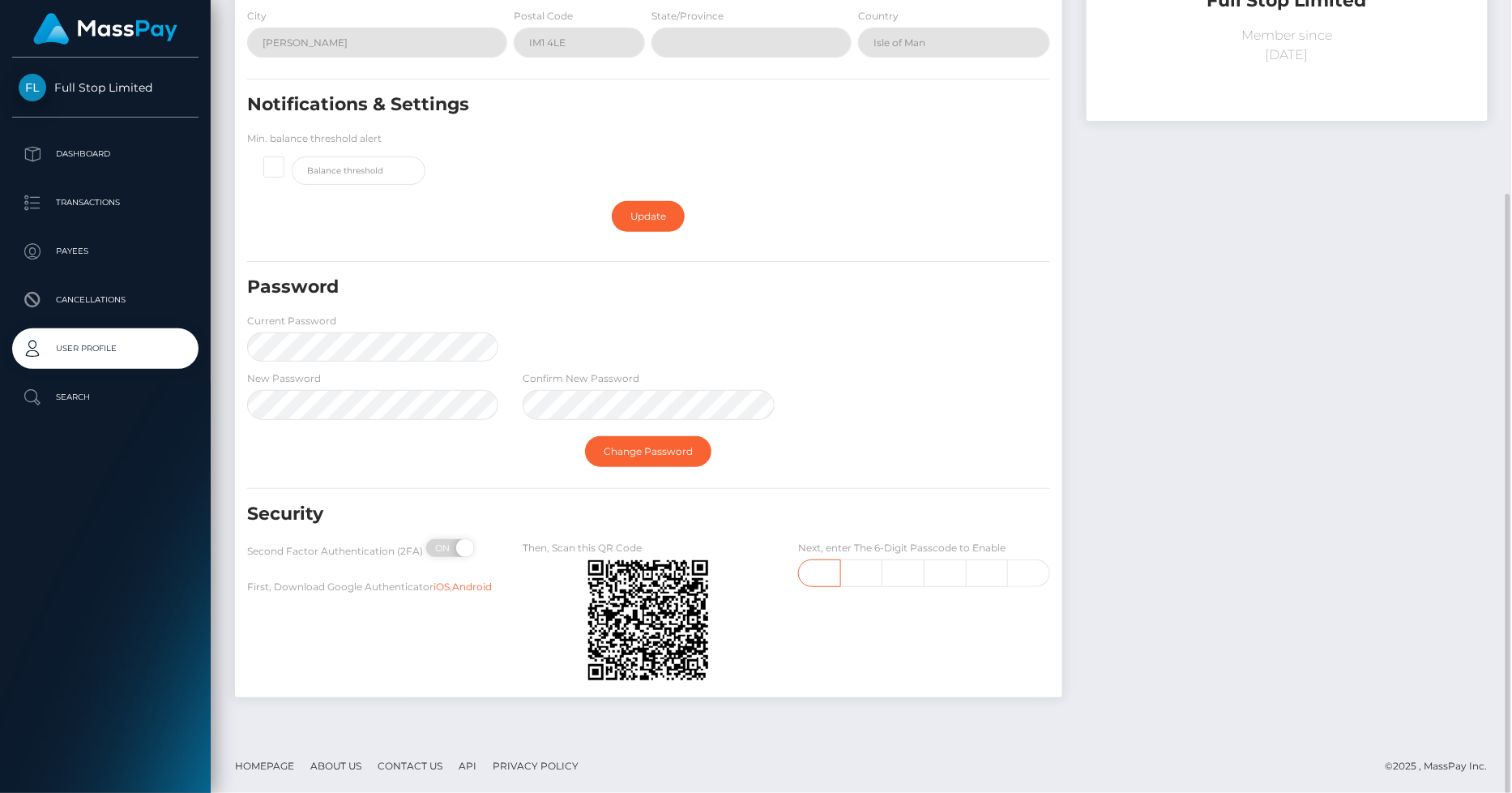
click at [819, 571] on input "text" at bounding box center [820, 573] width 42 height 28
type input "6"
type input "4"
type input "9"
type input "8"
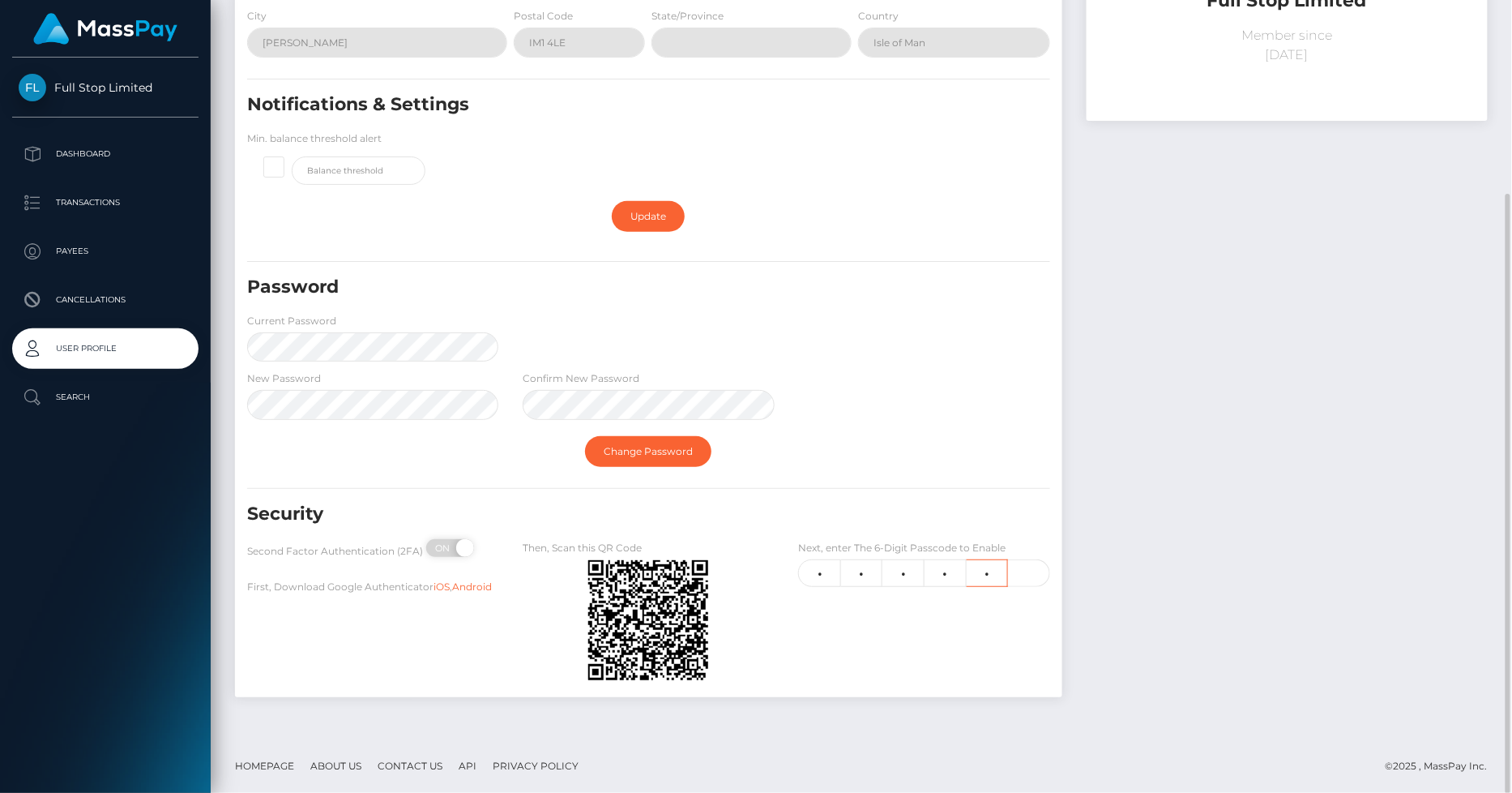
type input "6"
type input "4"
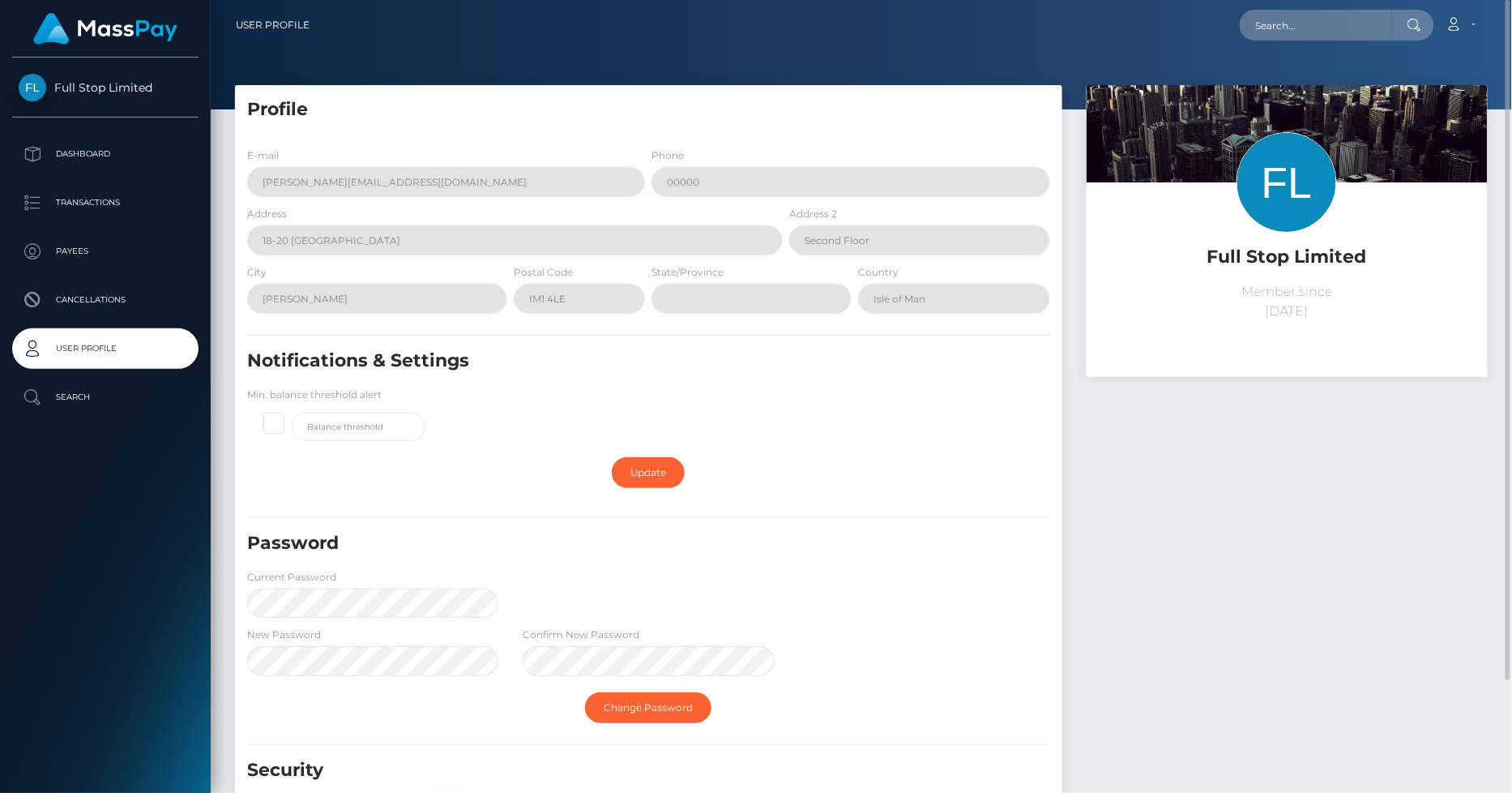
scroll to position [132, 0]
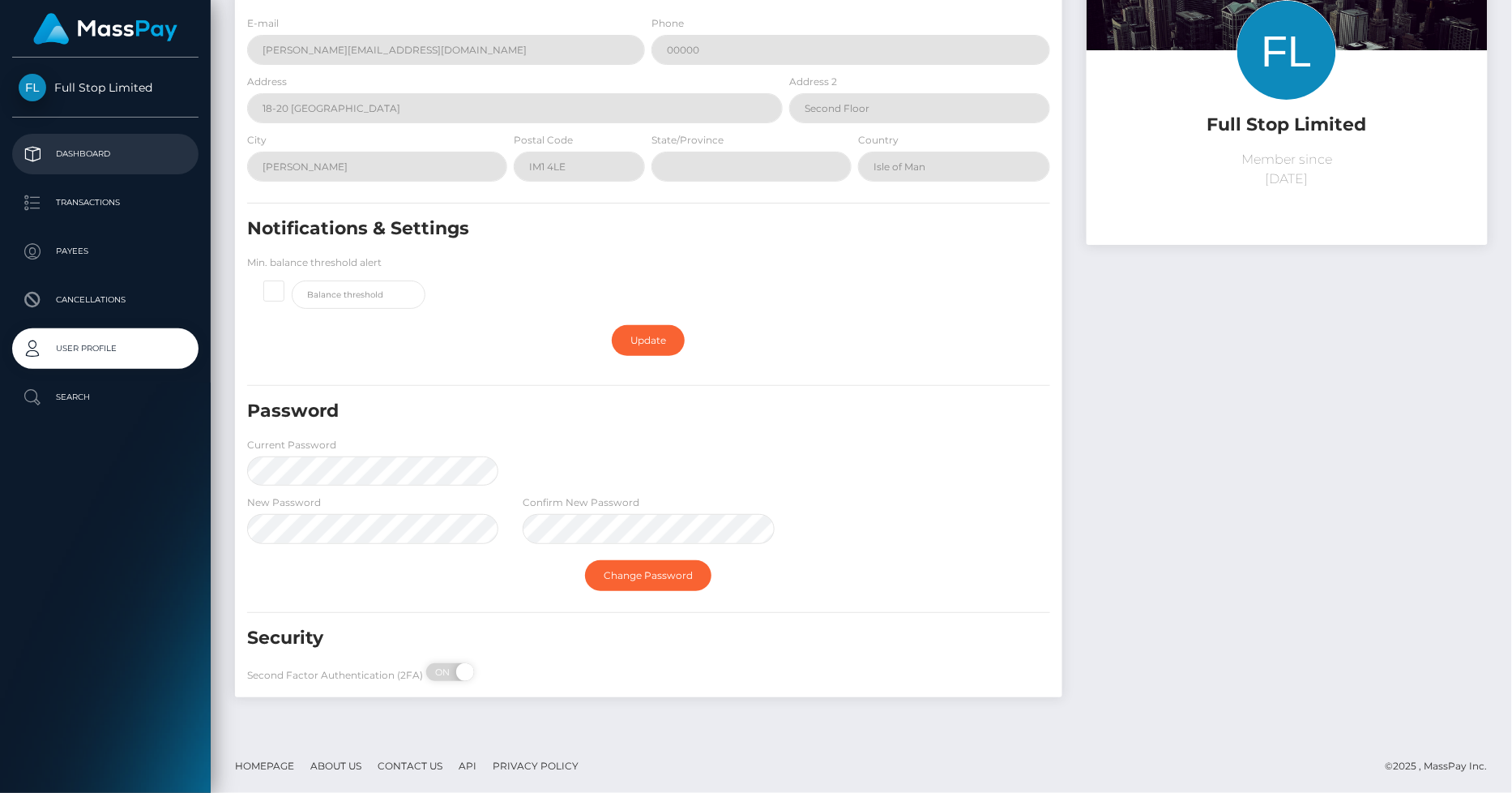
click at [90, 144] on p "Dashboard" at bounding box center [105, 154] width 173 height 24
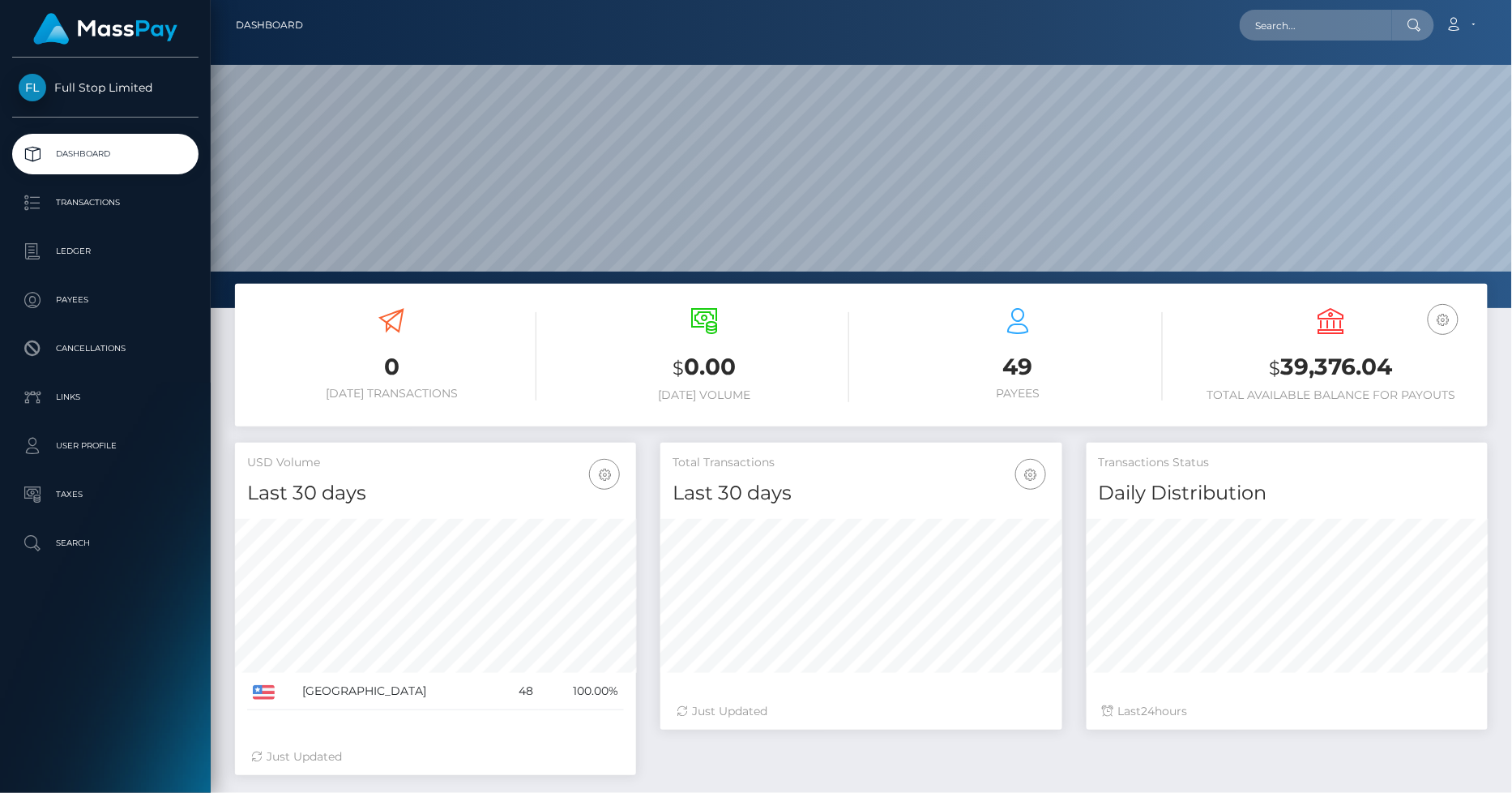
scroll to position [287, 401]
drag, startPoint x: 1390, startPoint y: 361, endPoint x: 1284, endPoint y: 369, distance: 106.3
click at [1284, 369] on h3 "$ 39,376.04" at bounding box center [1331, 367] width 289 height 34
copy h3 "39,376.04"
click at [1449, 327] on icon "button" at bounding box center [1444, 319] width 19 height 20
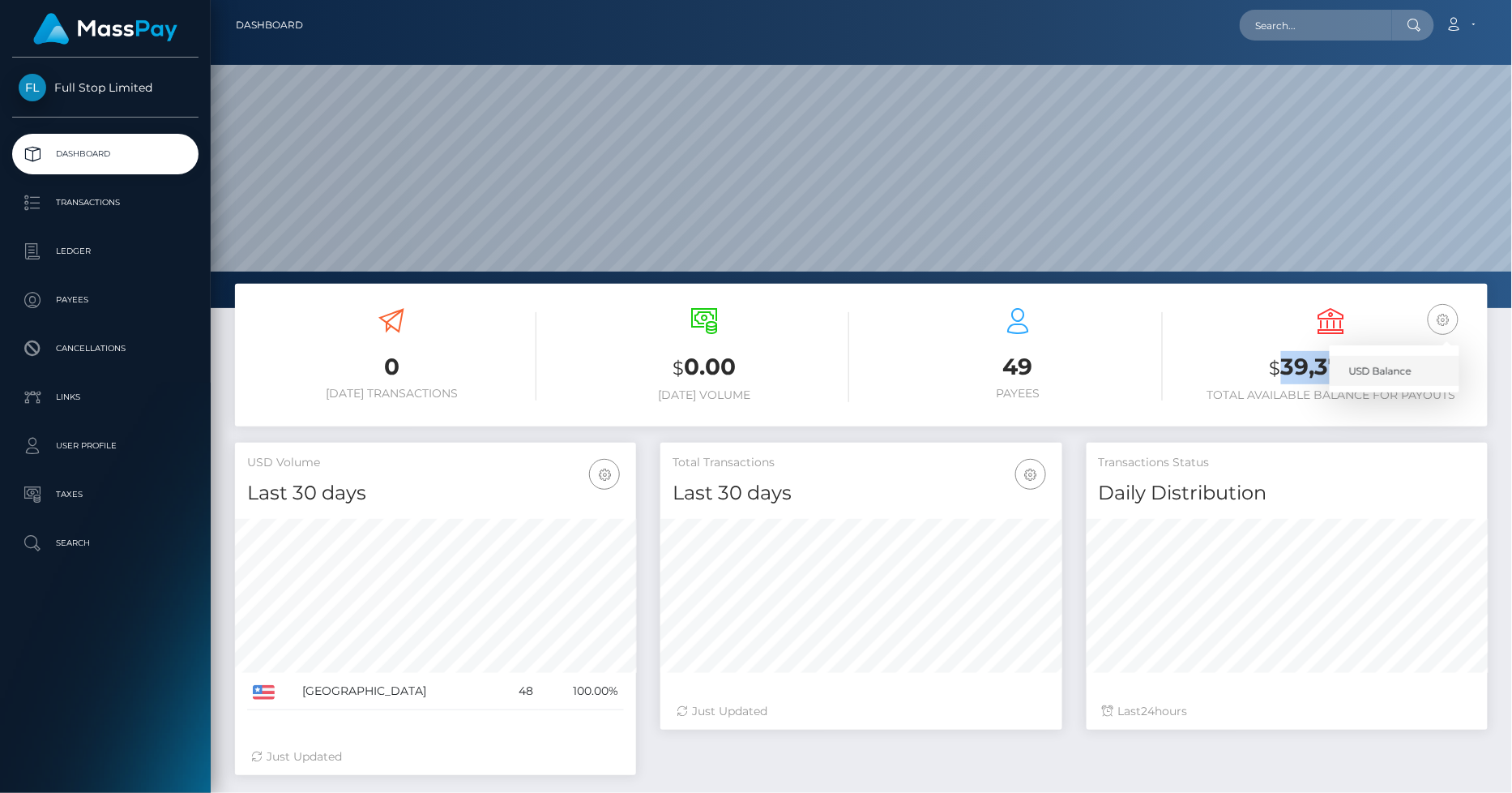
drag, startPoint x: 1397, startPoint y: 371, endPoint x: 1387, endPoint y: 366, distance: 11.2
click at [1397, 371] on link "USD Balance" at bounding box center [1395, 370] width 130 height 30
drag, startPoint x: 1307, startPoint y: 273, endPoint x: 1256, endPoint y: 278, distance: 51.2
click at [1307, 273] on div at bounding box center [861, 154] width 1301 height 308
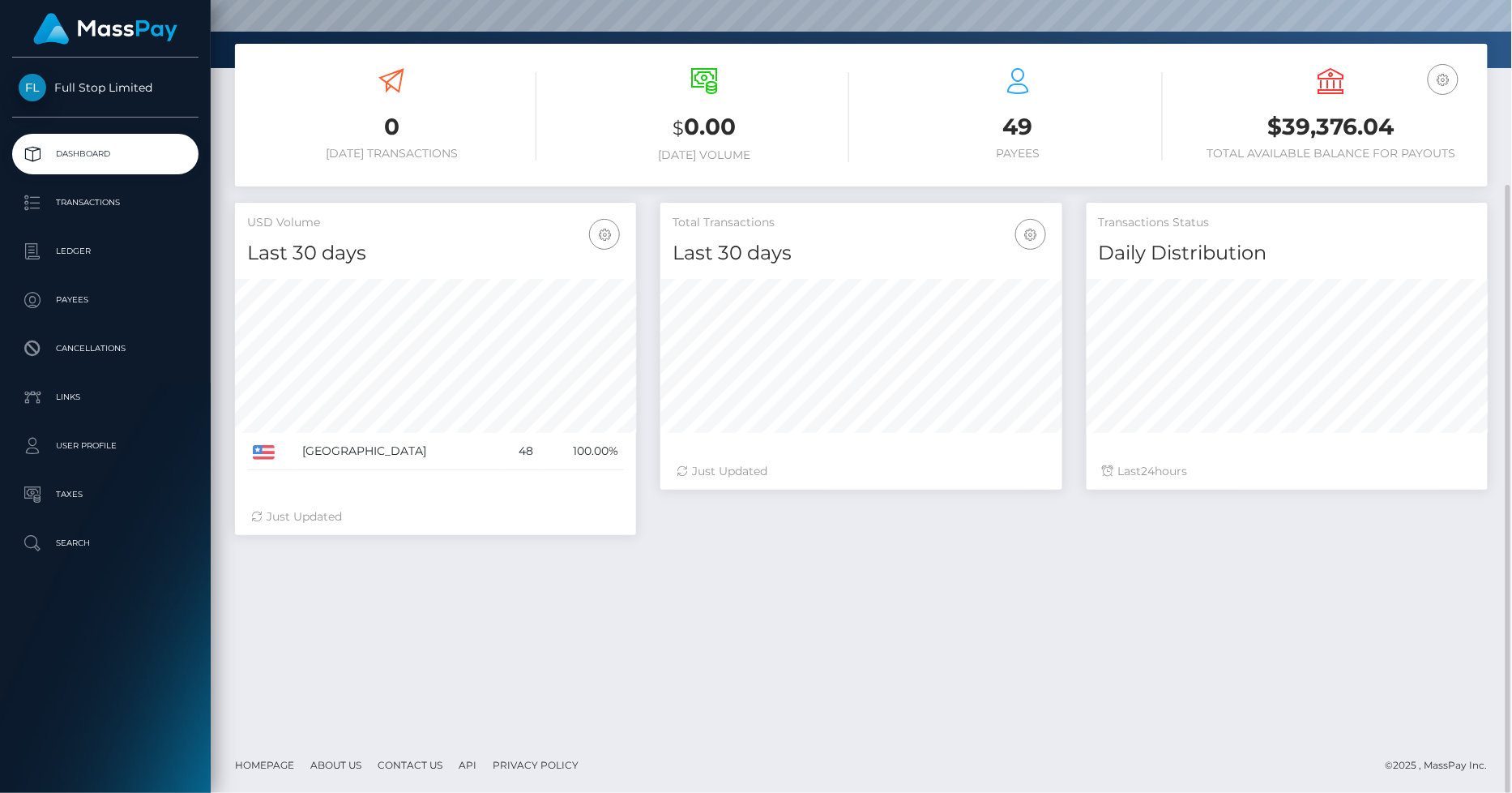
scroll to position [0, 0]
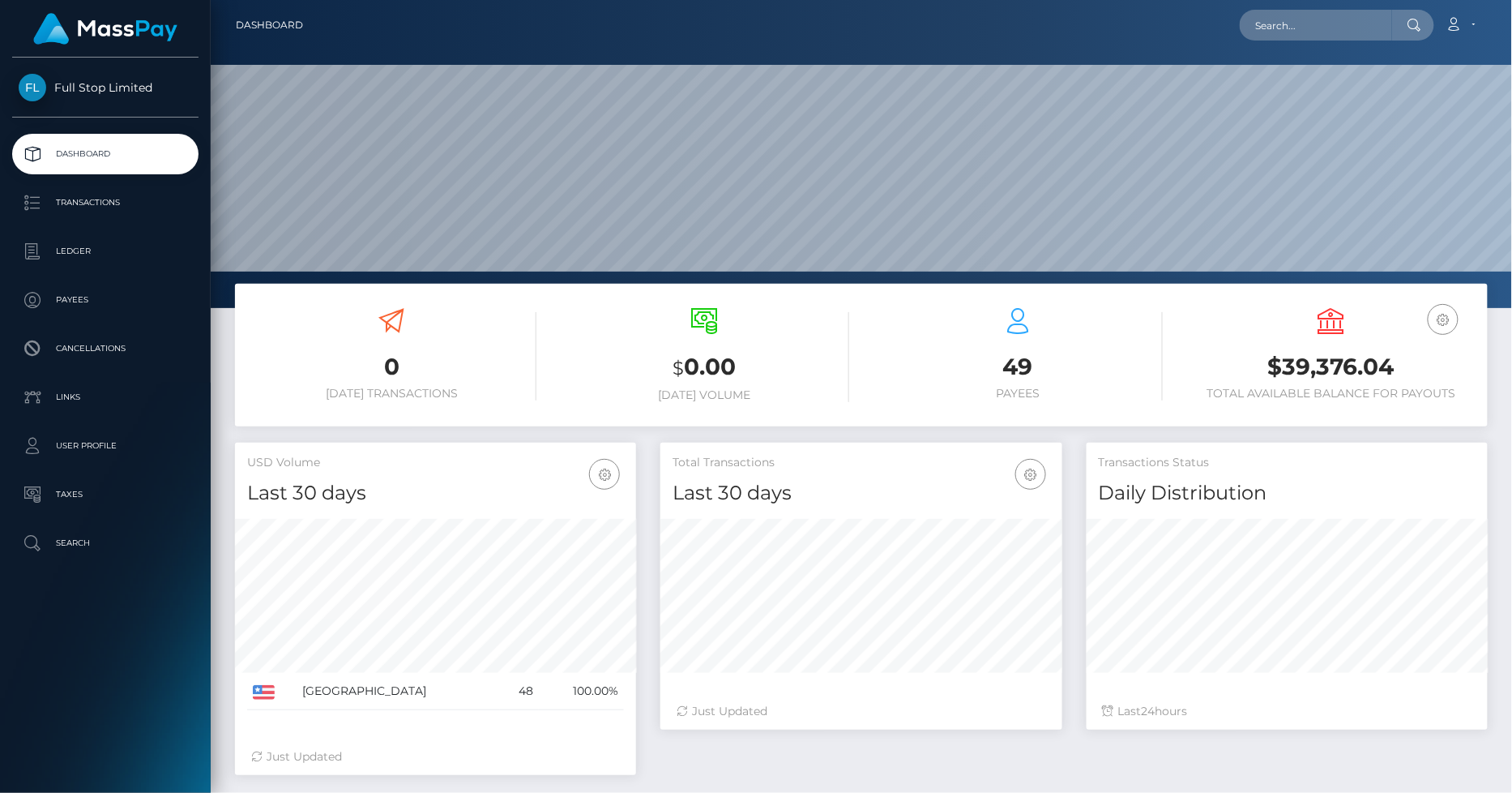
click at [101, 157] on p "Dashboard" at bounding box center [105, 154] width 173 height 24
click at [711, 393] on h6 "[DATE] Volume" at bounding box center [706, 395] width 289 height 13
click at [709, 362] on h3 "$ 0.00" at bounding box center [706, 367] width 289 height 34
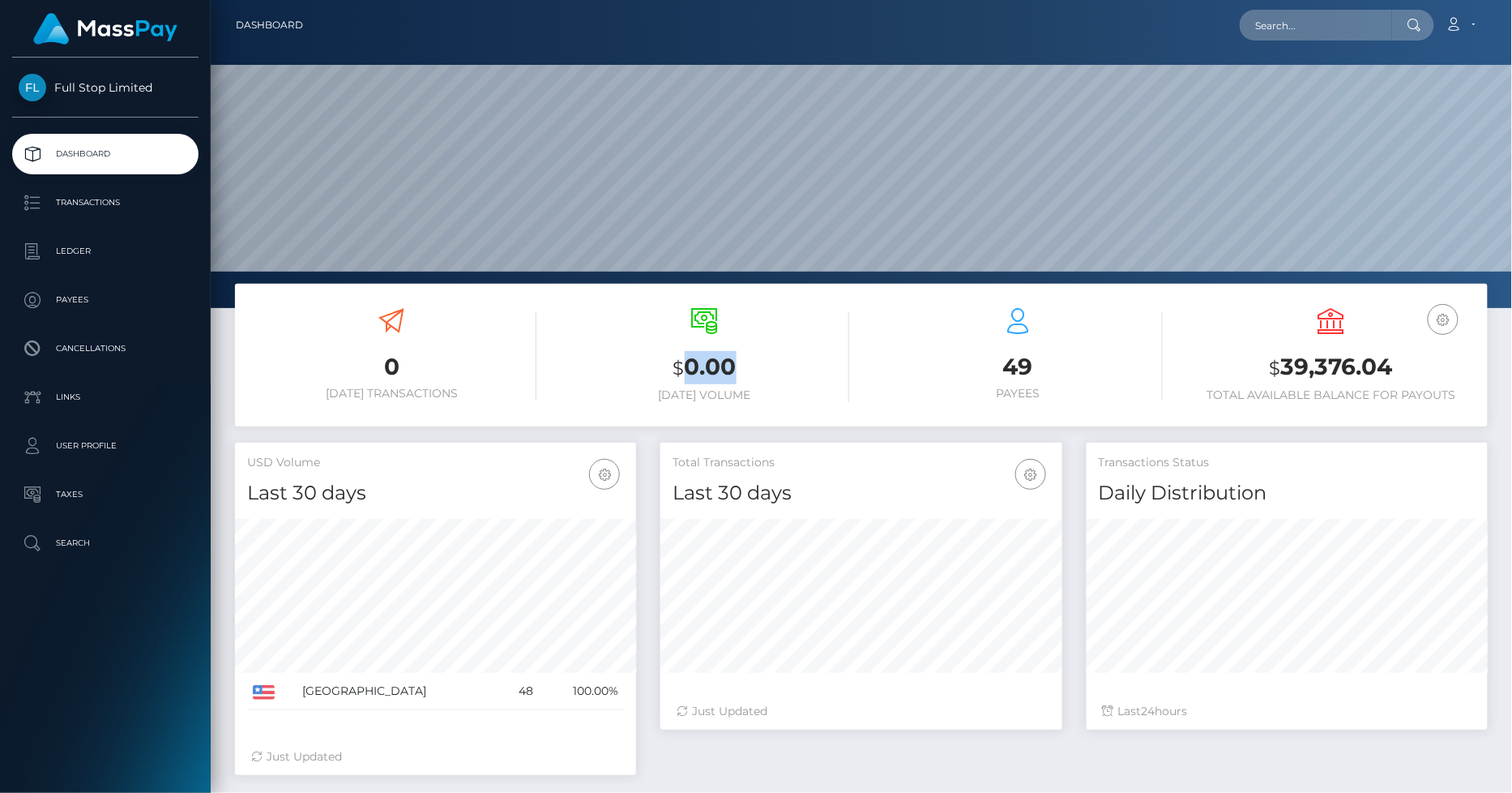
click at [764, 357] on h3 "$ 0.00" at bounding box center [706, 367] width 289 height 34
drag, startPoint x: 1390, startPoint y: 369, endPoint x: 1284, endPoint y: 371, distance: 106.0
click at [1284, 371] on h3 "$ 39,376.04" at bounding box center [1331, 367] width 289 height 34
copy h3 "39,376.04"
